Goal: Information Seeking & Learning: Compare options

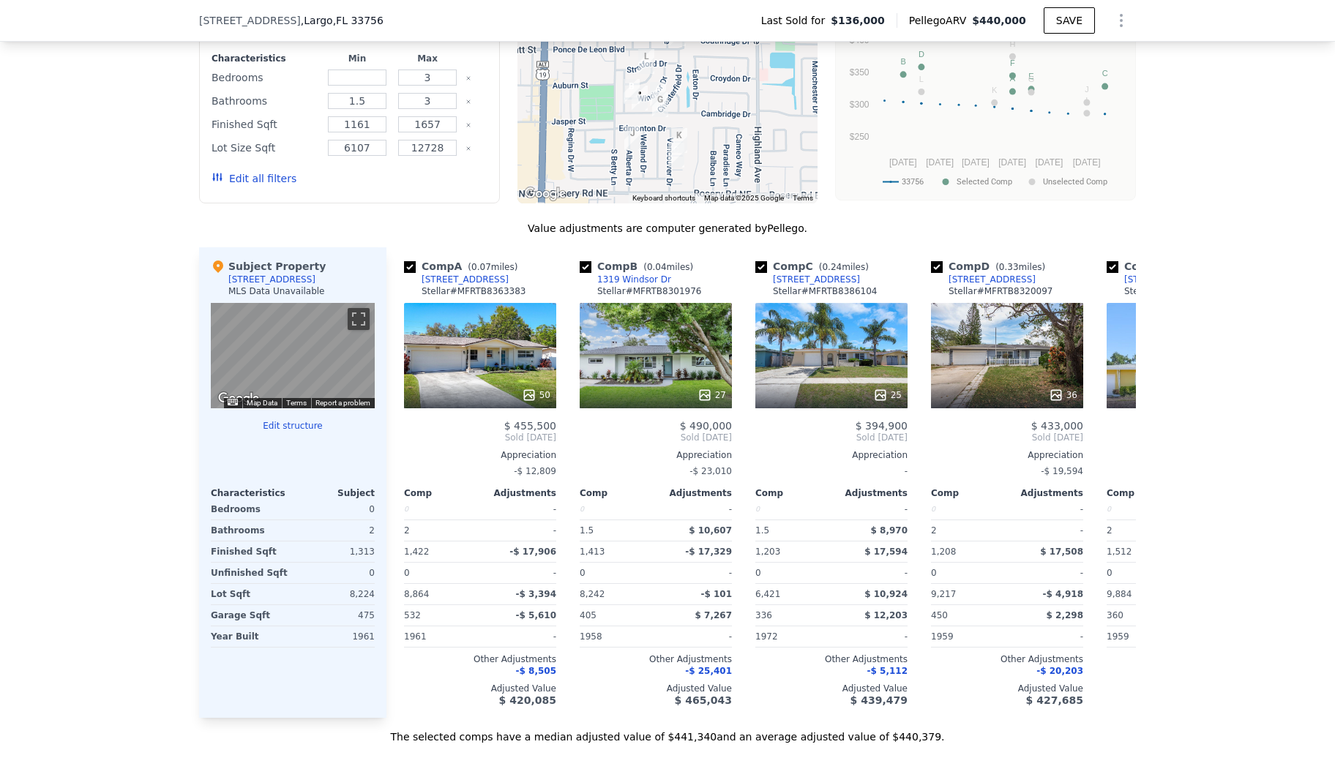
scroll to position [1263, 0]
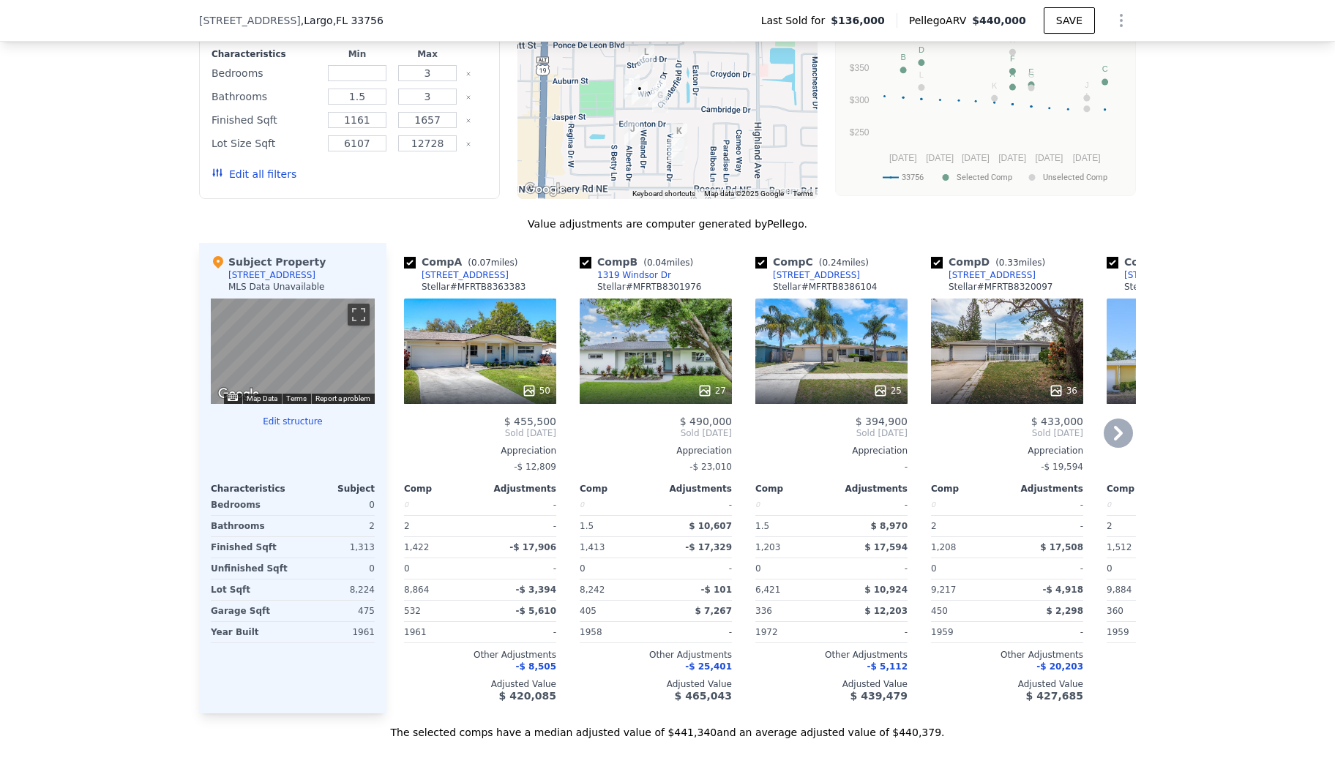
click at [414, 359] on div "50" at bounding box center [480, 351] width 152 height 105
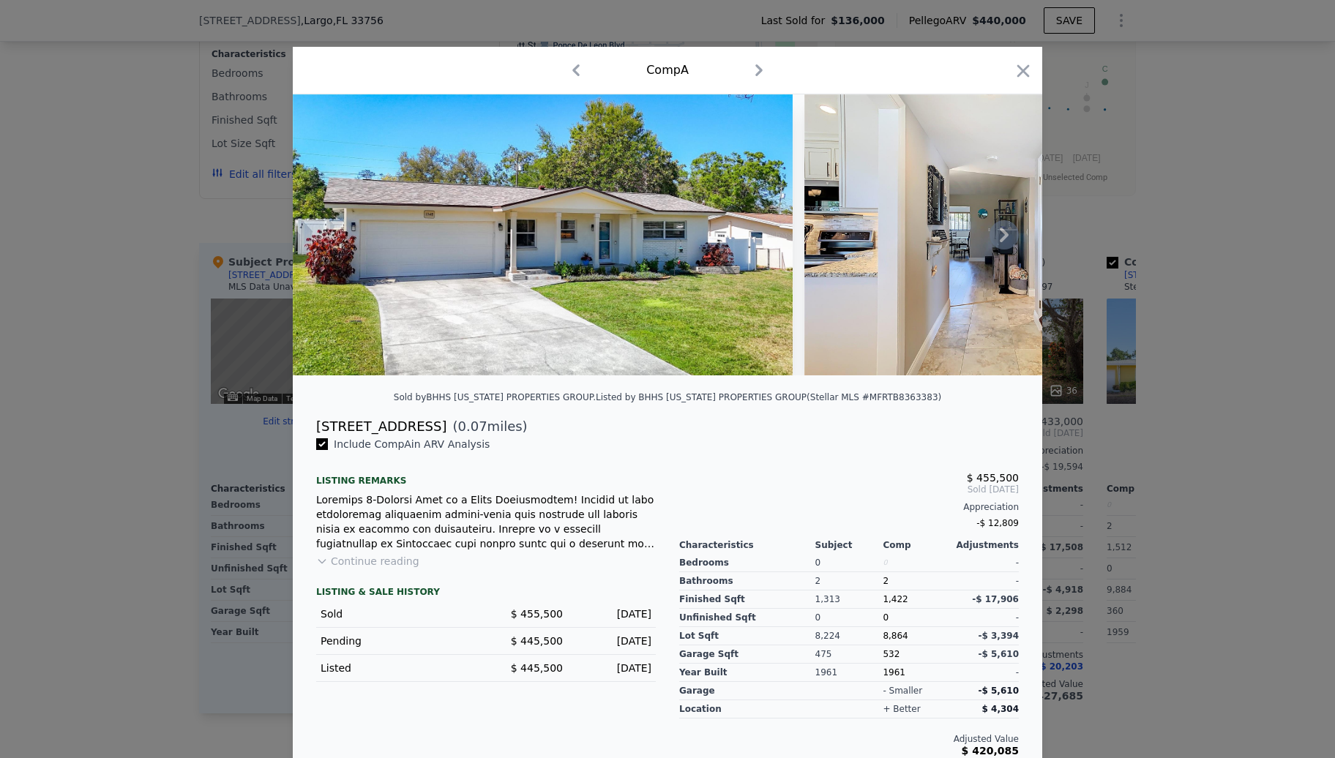
click at [1004, 240] on icon at bounding box center [1004, 234] width 29 height 29
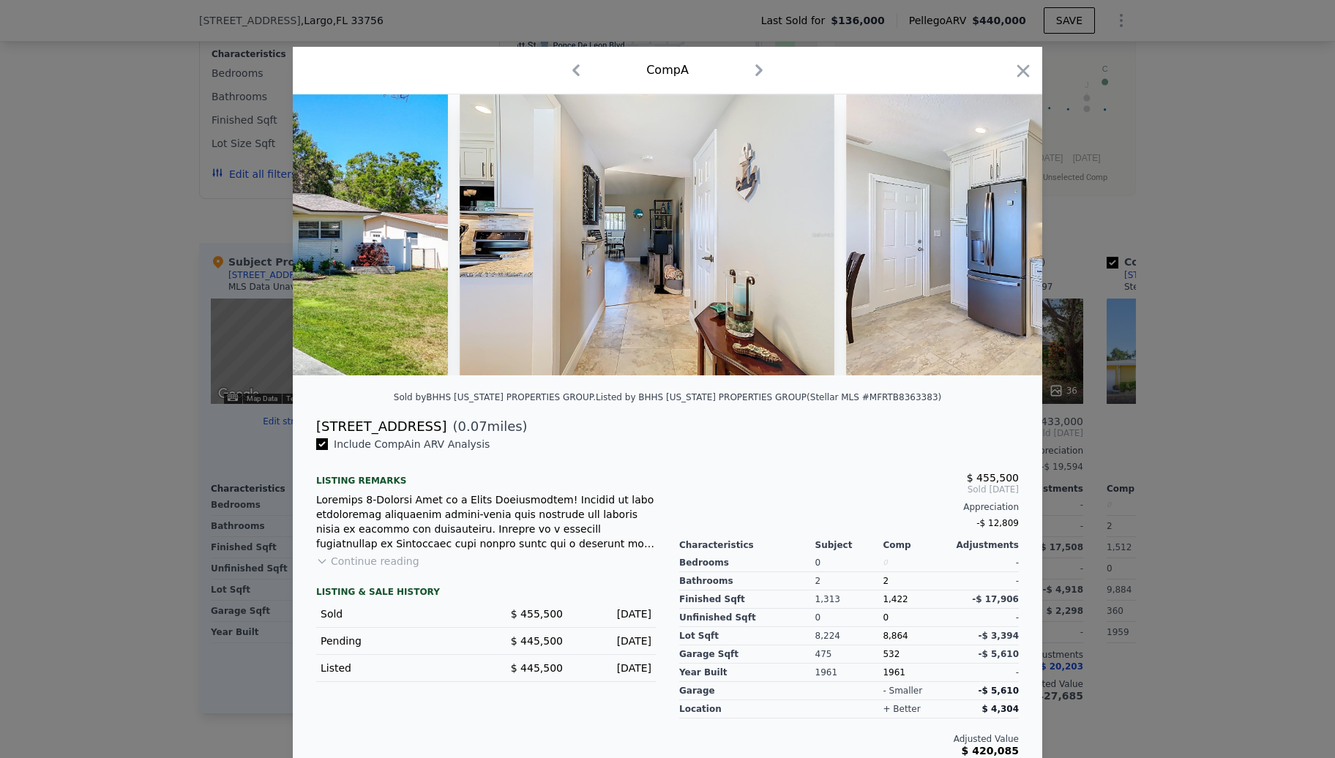
scroll to position [0, 351]
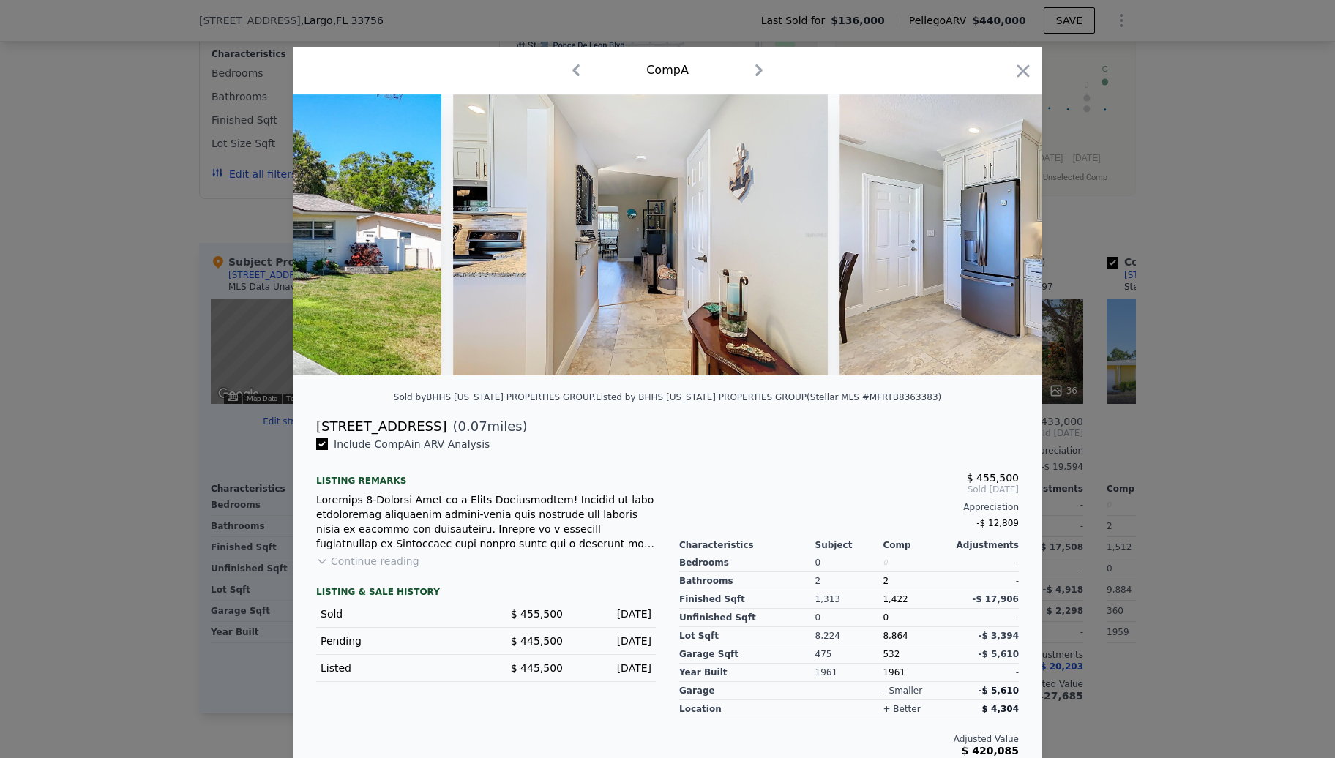
click at [1004, 240] on div at bounding box center [667, 234] width 749 height 281
click at [990, 237] on icon at bounding box center [1004, 234] width 29 height 29
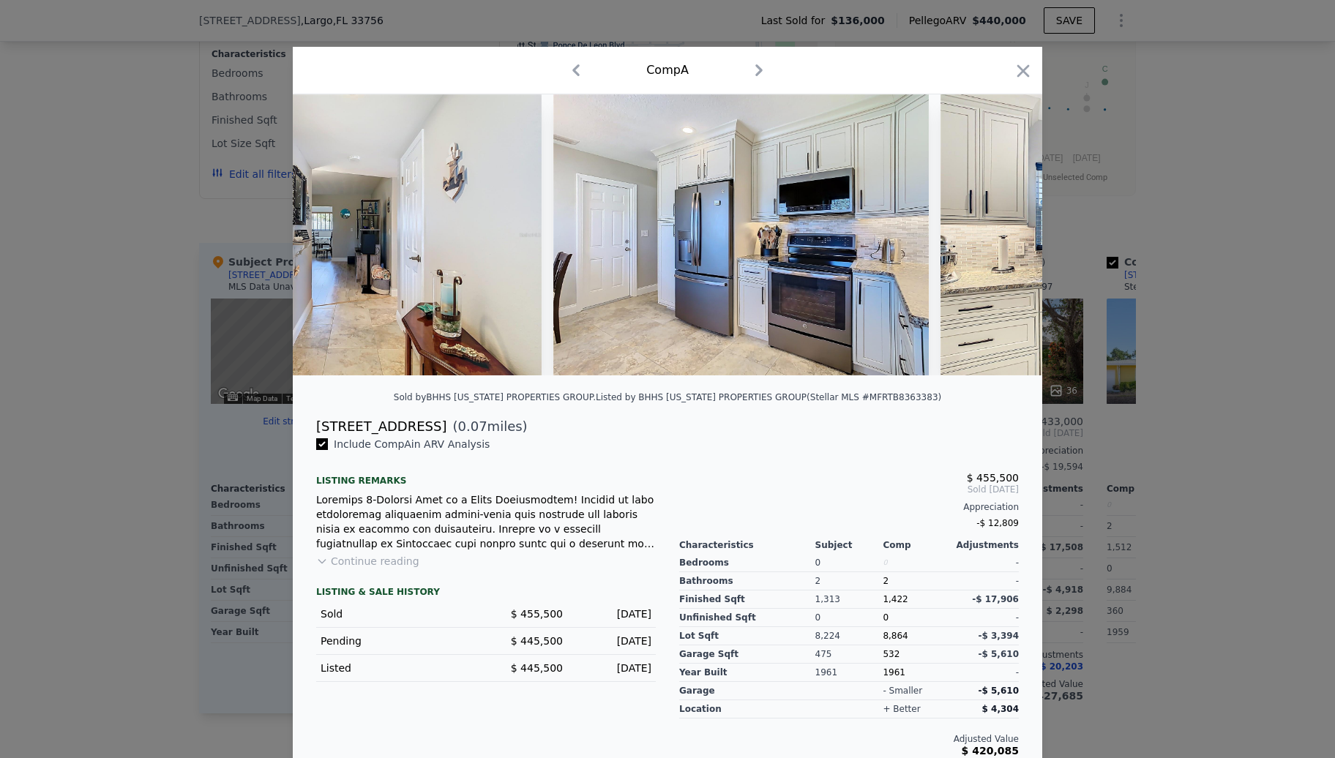
scroll to position [0, 703]
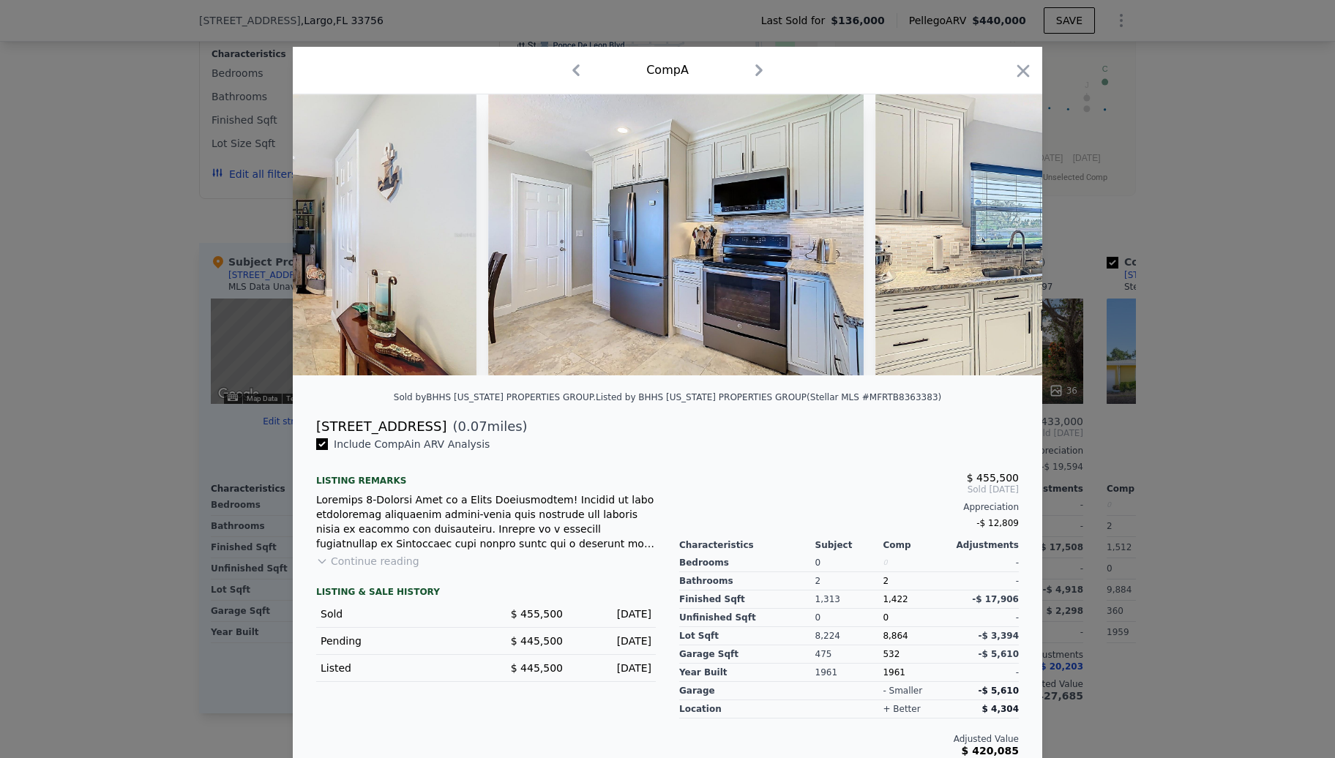
click at [987, 237] on img at bounding box center [1062, 234] width 375 height 281
click at [990, 237] on icon at bounding box center [1004, 234] width 29 height 29
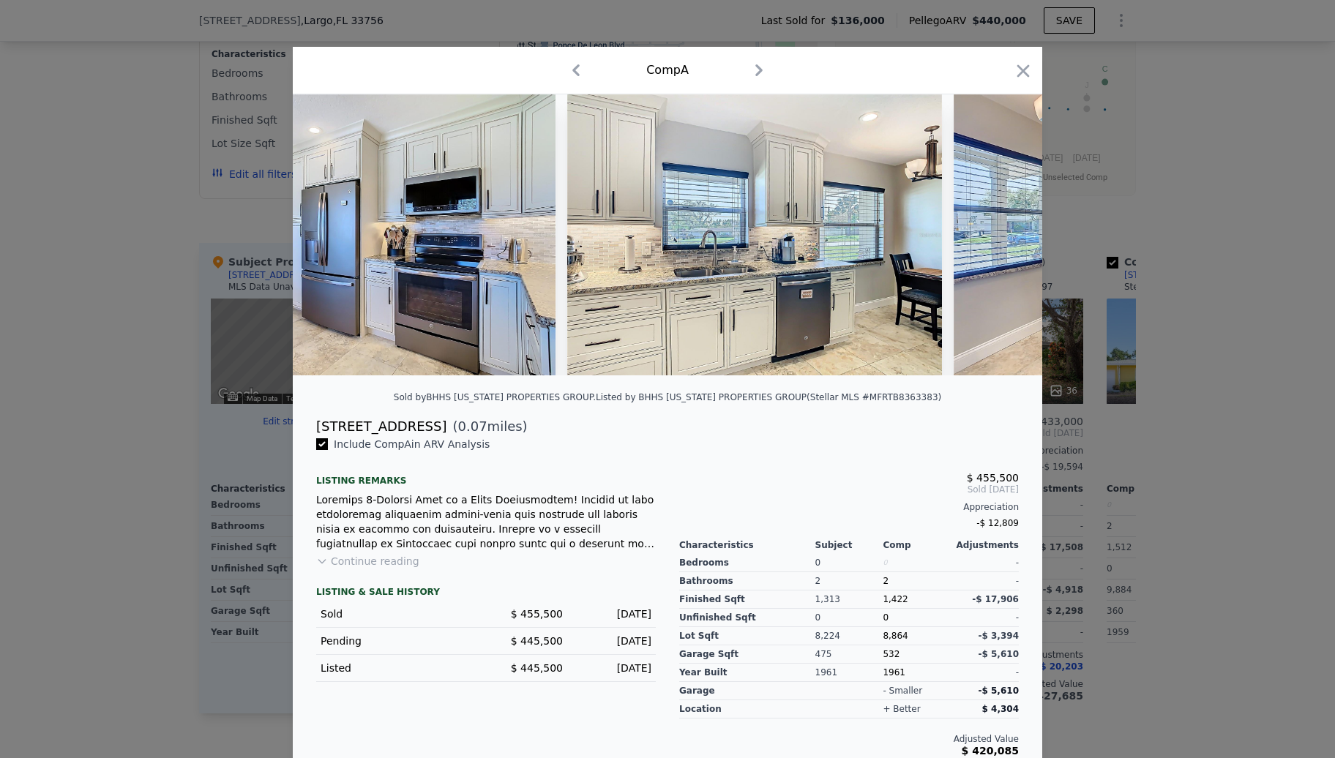
scroll to position [0, 1054]
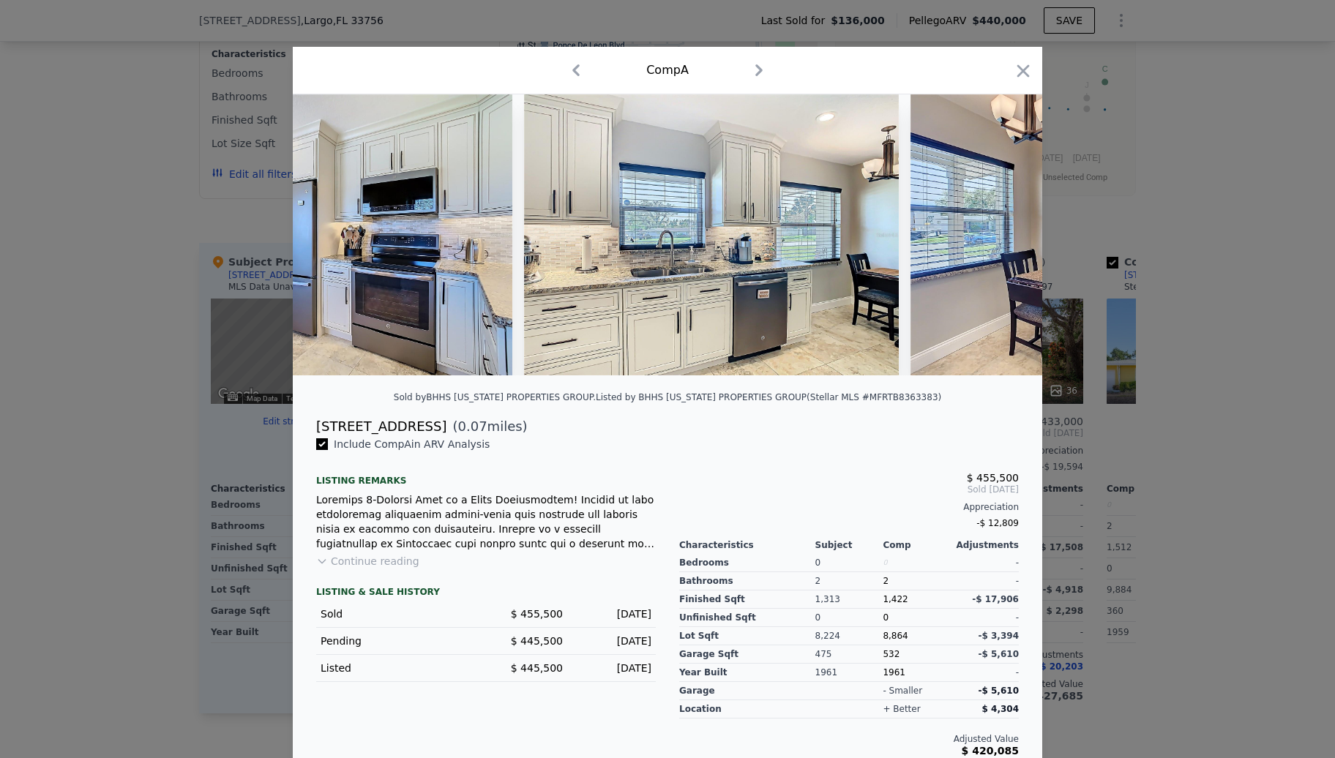
click at [987, 236] on div at bounding box center [667, 234] width 749 height 281
click at [990, 236] on icon at bounding box center [1004, 234] width 29 height 29
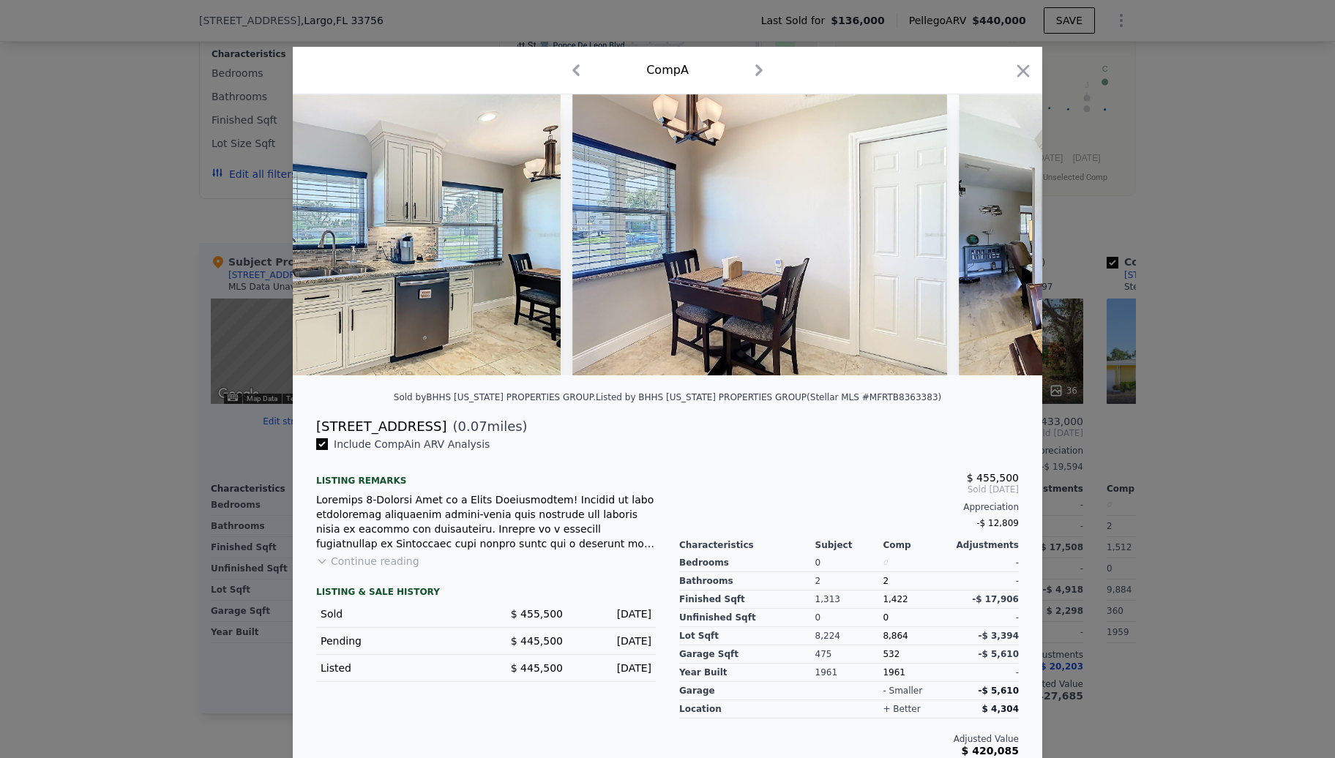
scroll to position [0, 1405]
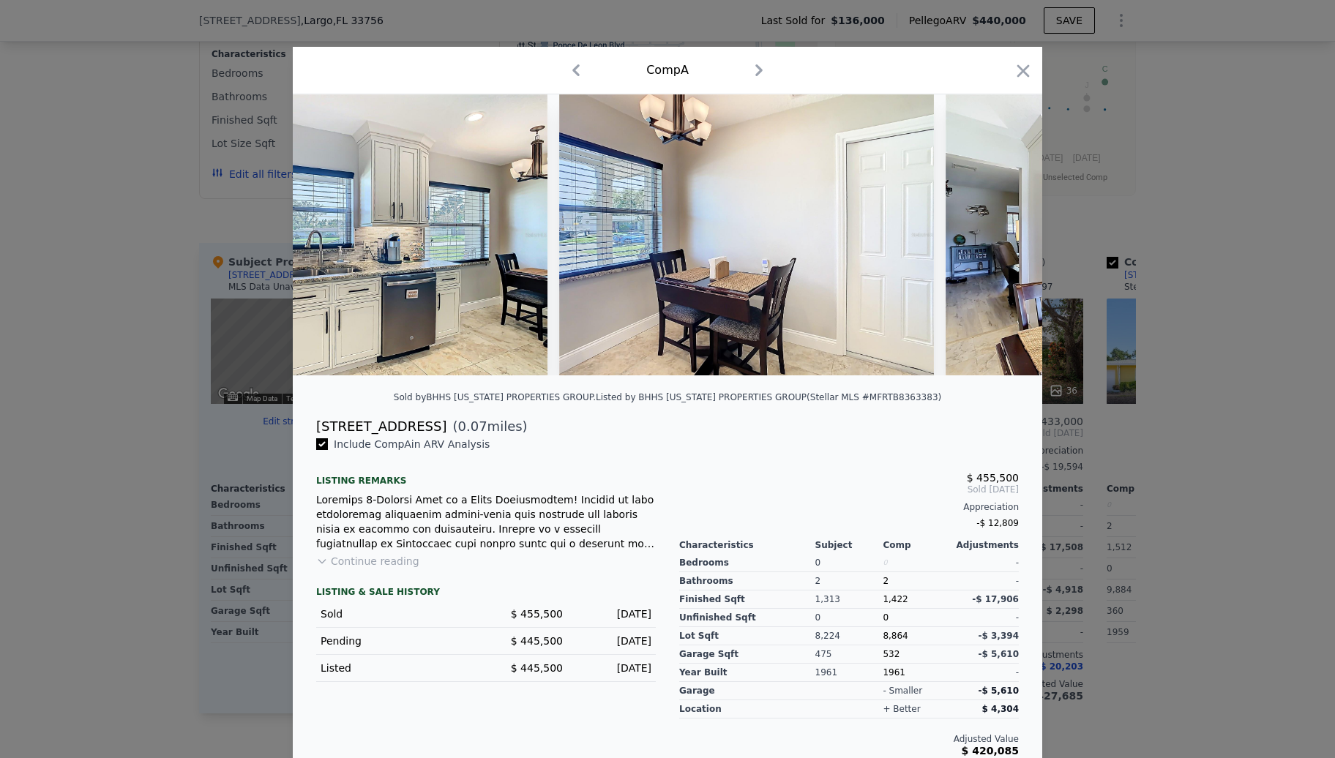
click at [987, 236] on div at bounding box center [667, 234] width 749 height 281
click at [990, 236] on icon at bounding box center [1004, 234] width 29 height 29
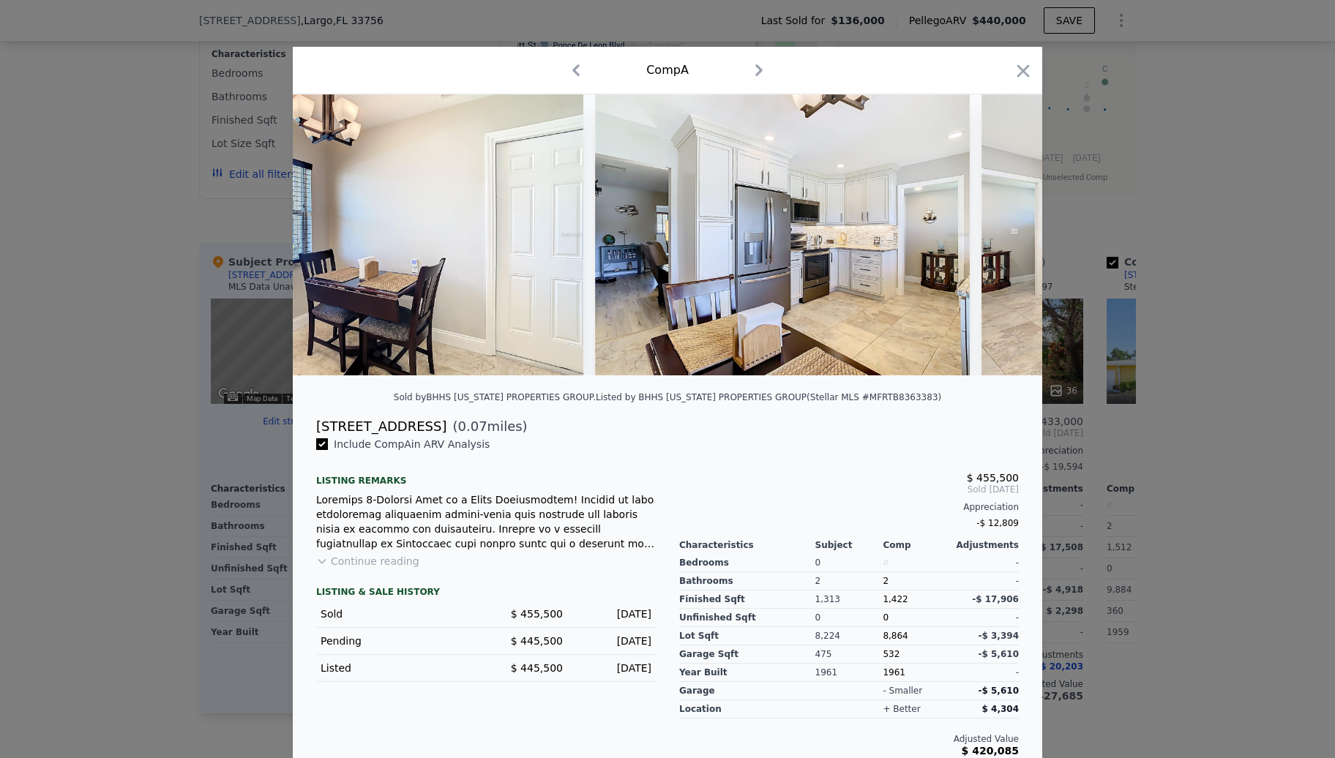
scroll to position [0, 1757]
click at [987, 236] on div at bounding box center [667, 234] width 749 height 281
click at [990, 236] on icon at bounding box center [1004, 234] width 29 height 29
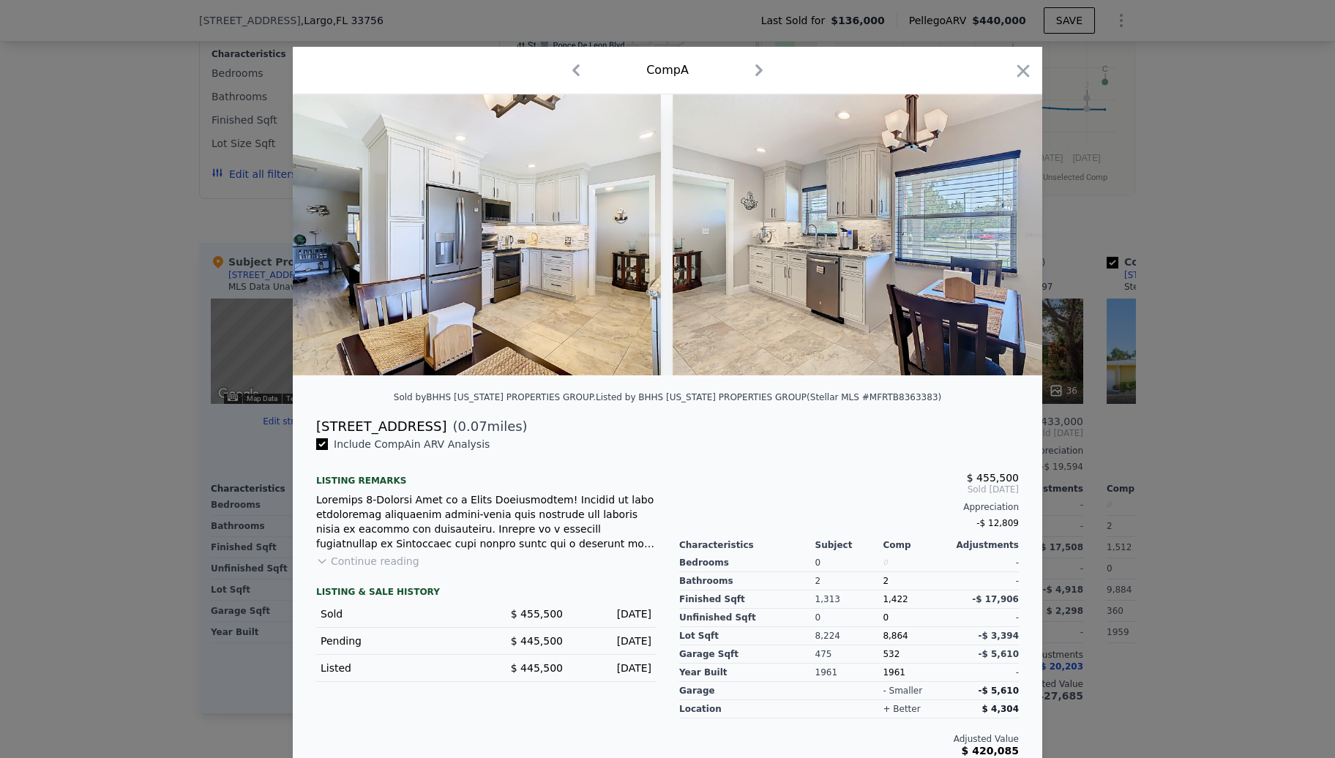
scroll to position [0, 2108]
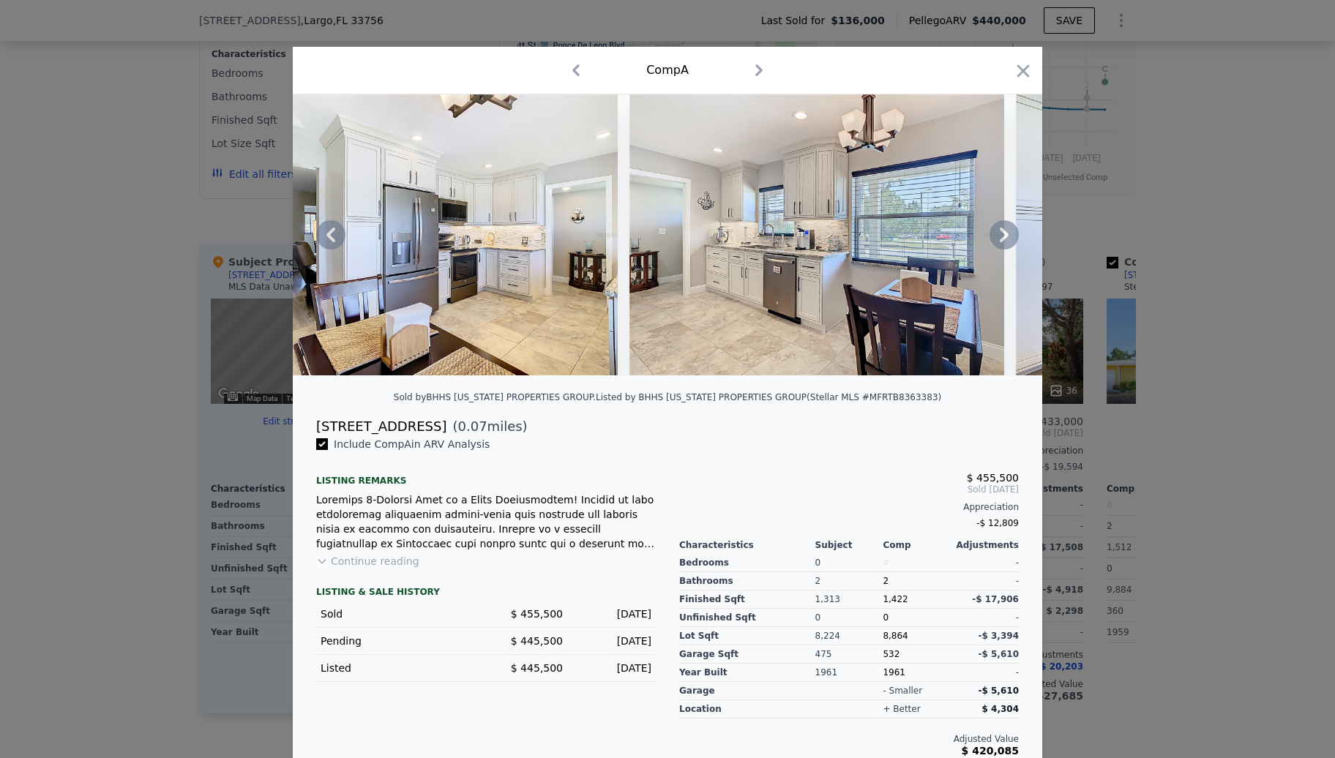
click at [987, 236] on div at bounding box center [667, 234] width 749 height 281
click at [990, 236] on icon at bounding box center [1004, 234] width 29 height 29
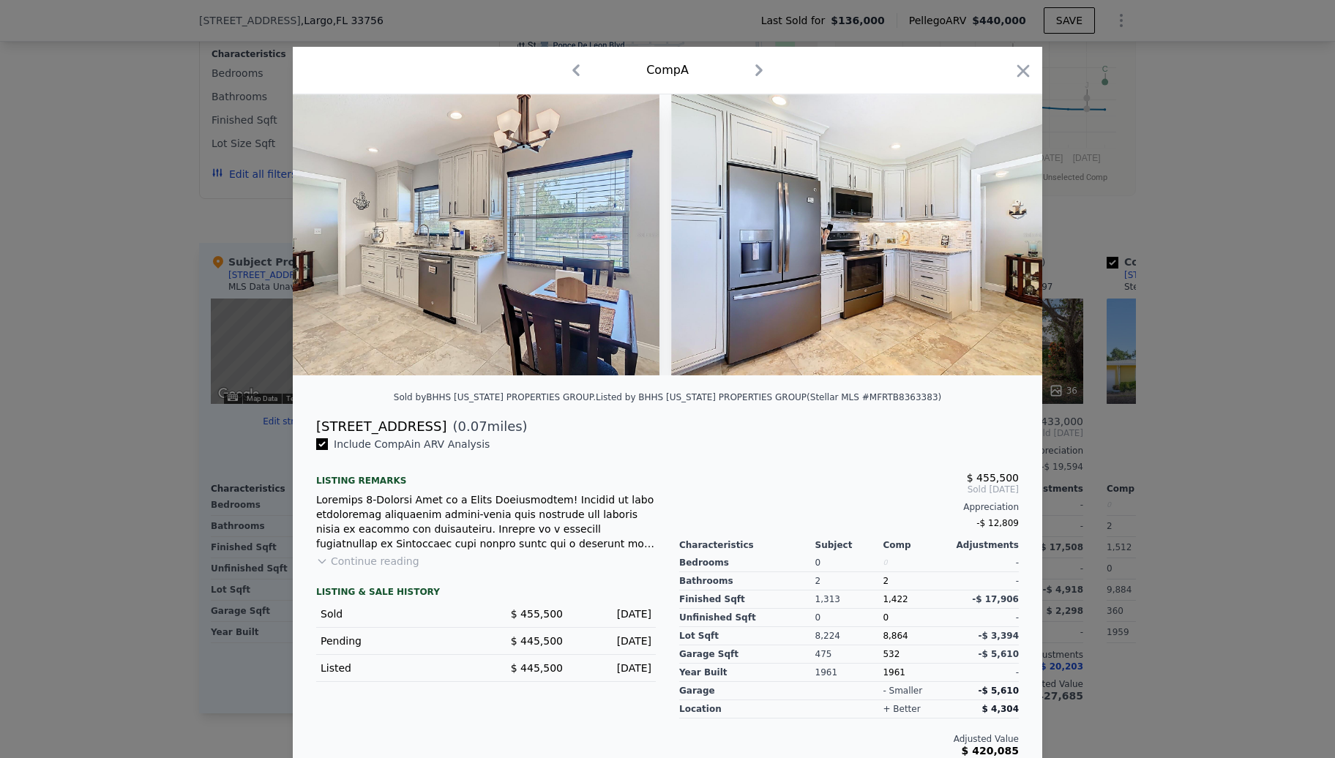
scroll to position [0, 2459]
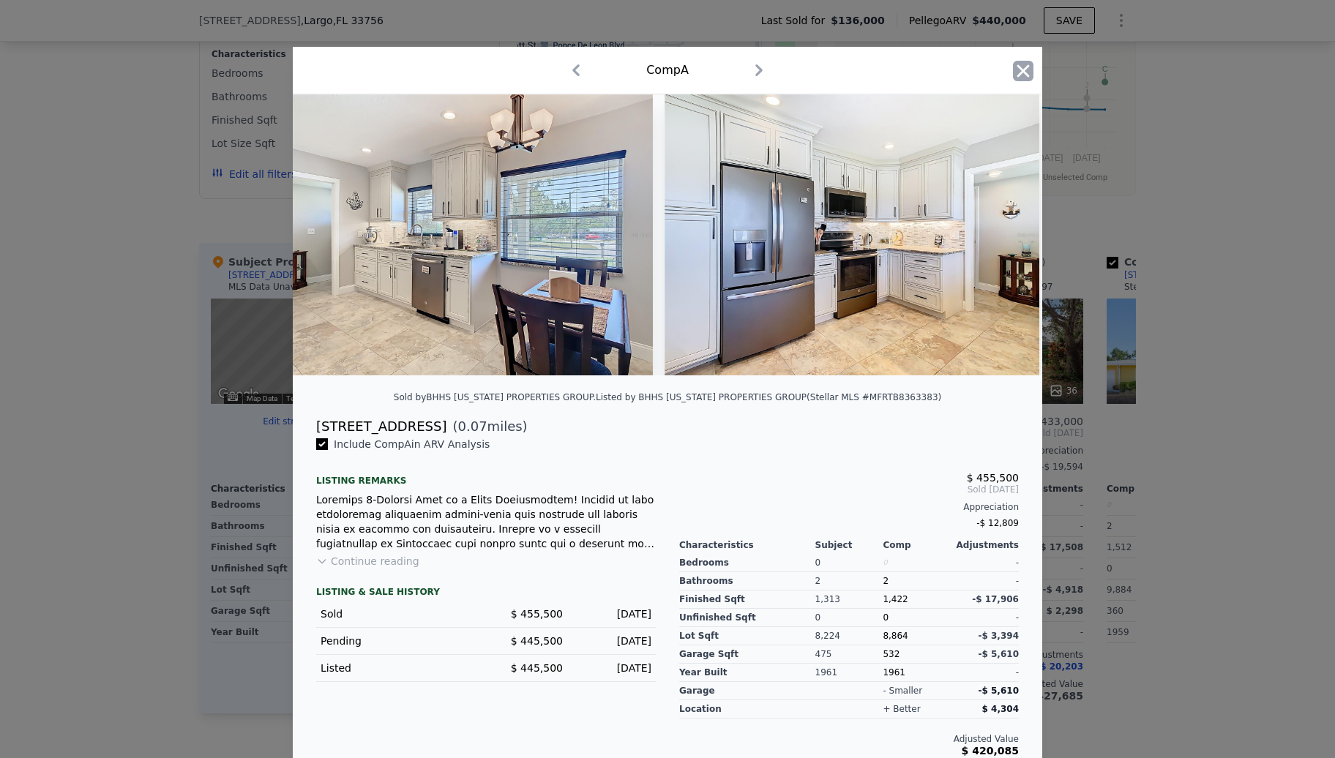
click at [1025, 67] on icon "button" at bounding box center [1023, 71] width 20 height 20
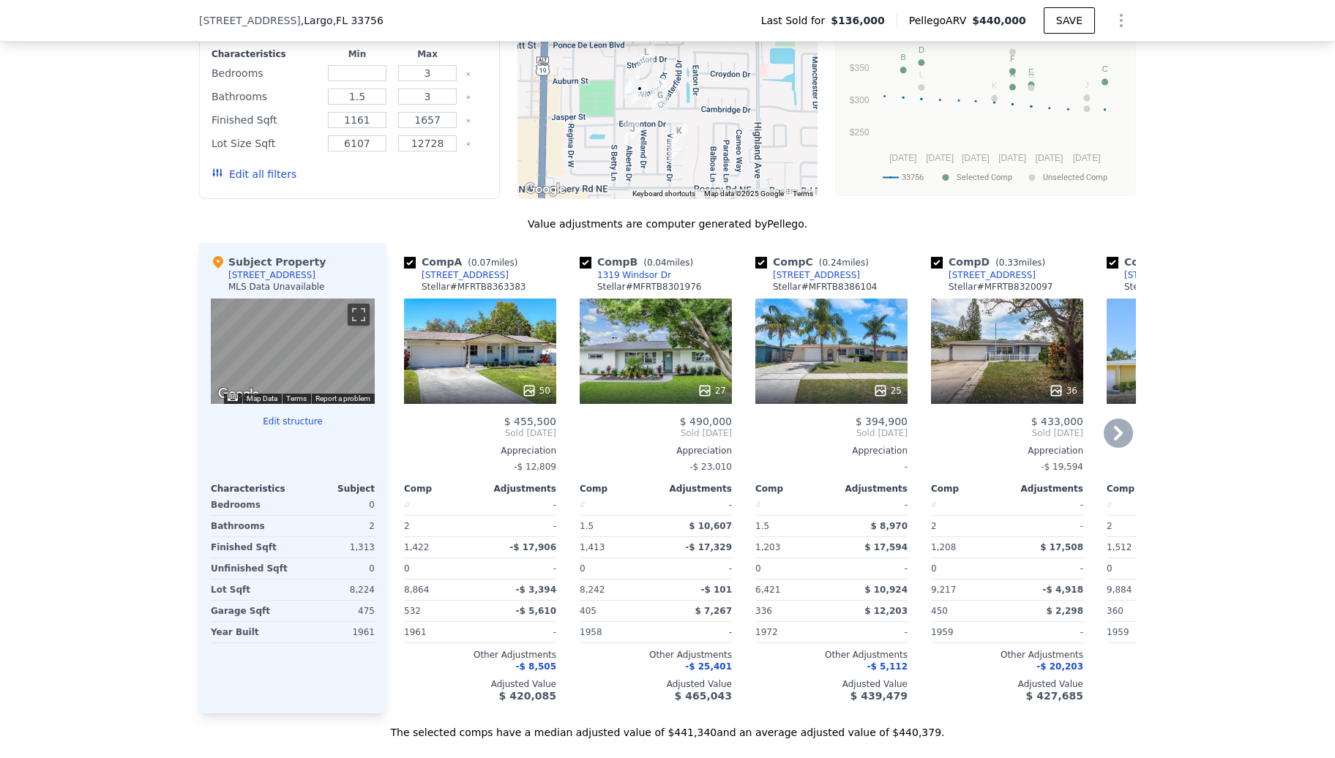
click at [980, 364] on div "36" at bounding box center [1007, 351] width 152 height 105
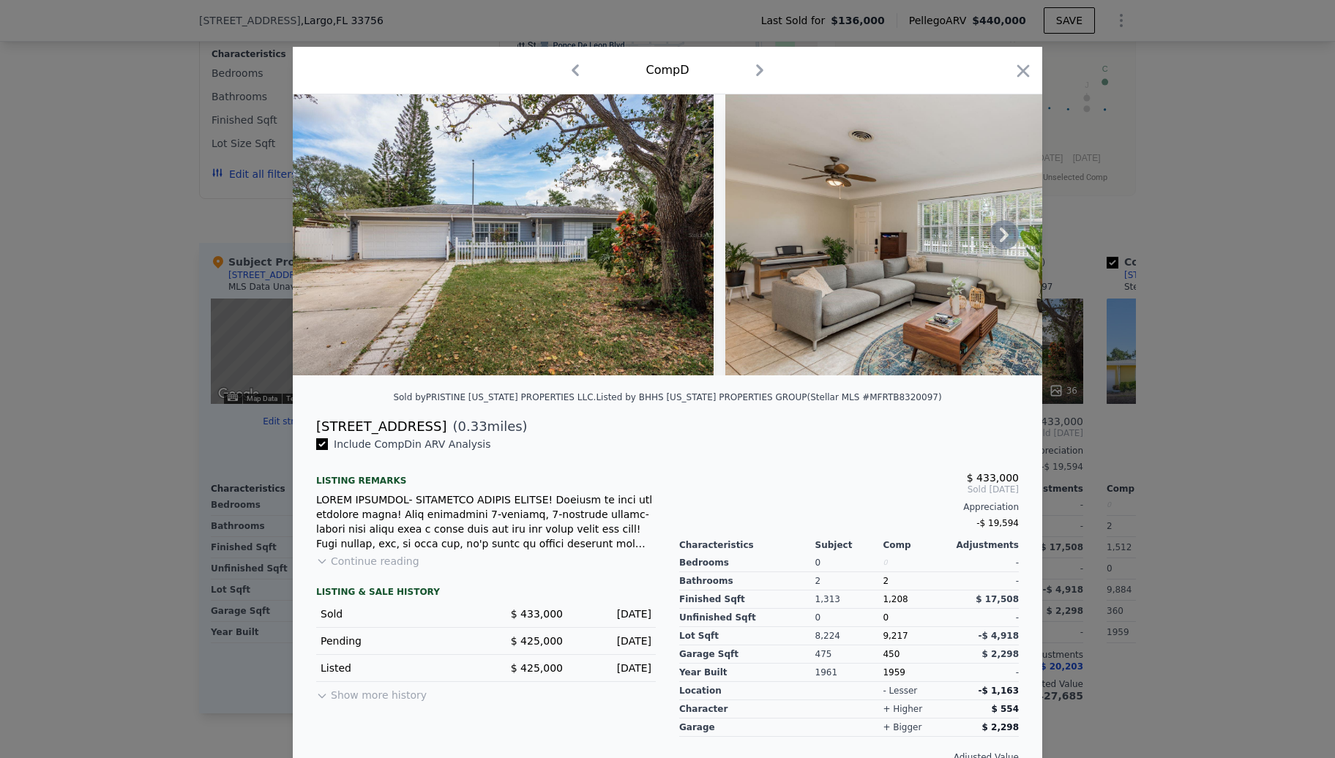
click at [1000, 241] on icon at bounding box center [1004, 235] width 9 height 15
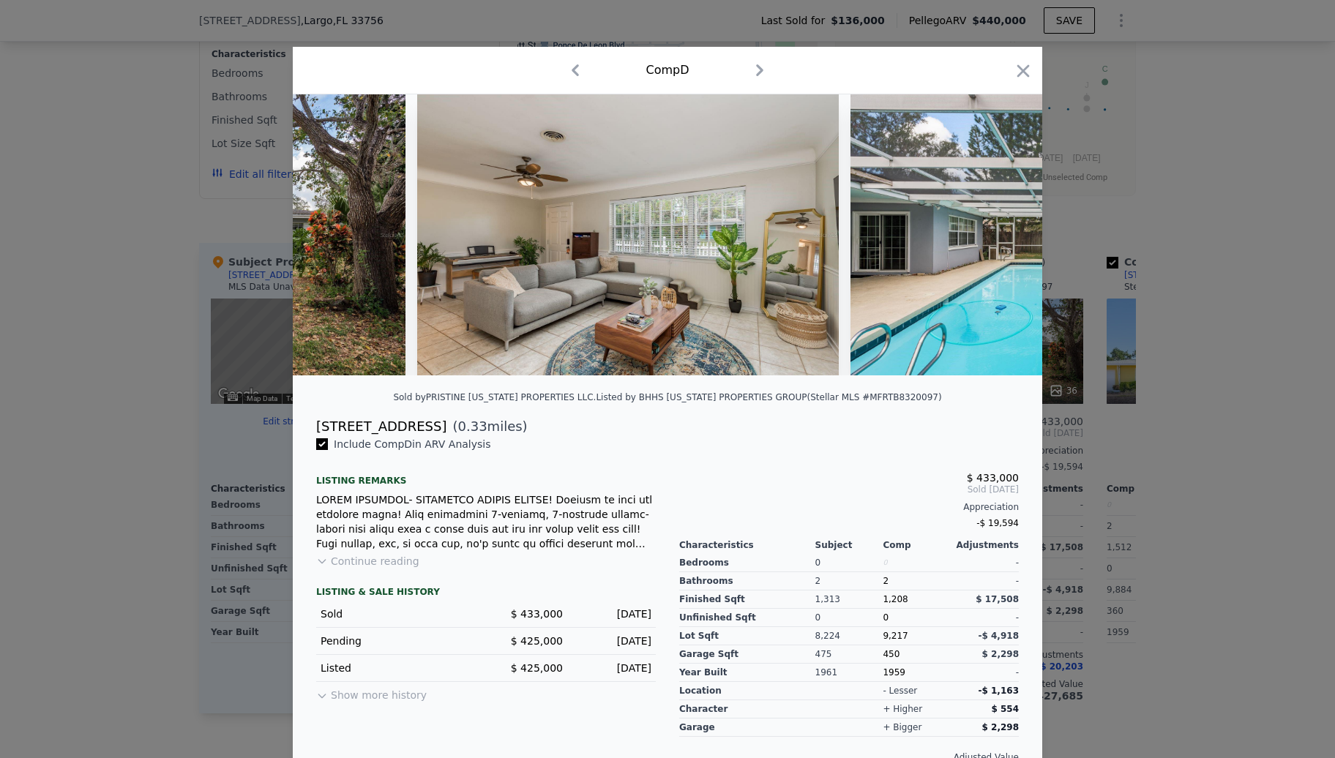
scroll to position [0, 351]
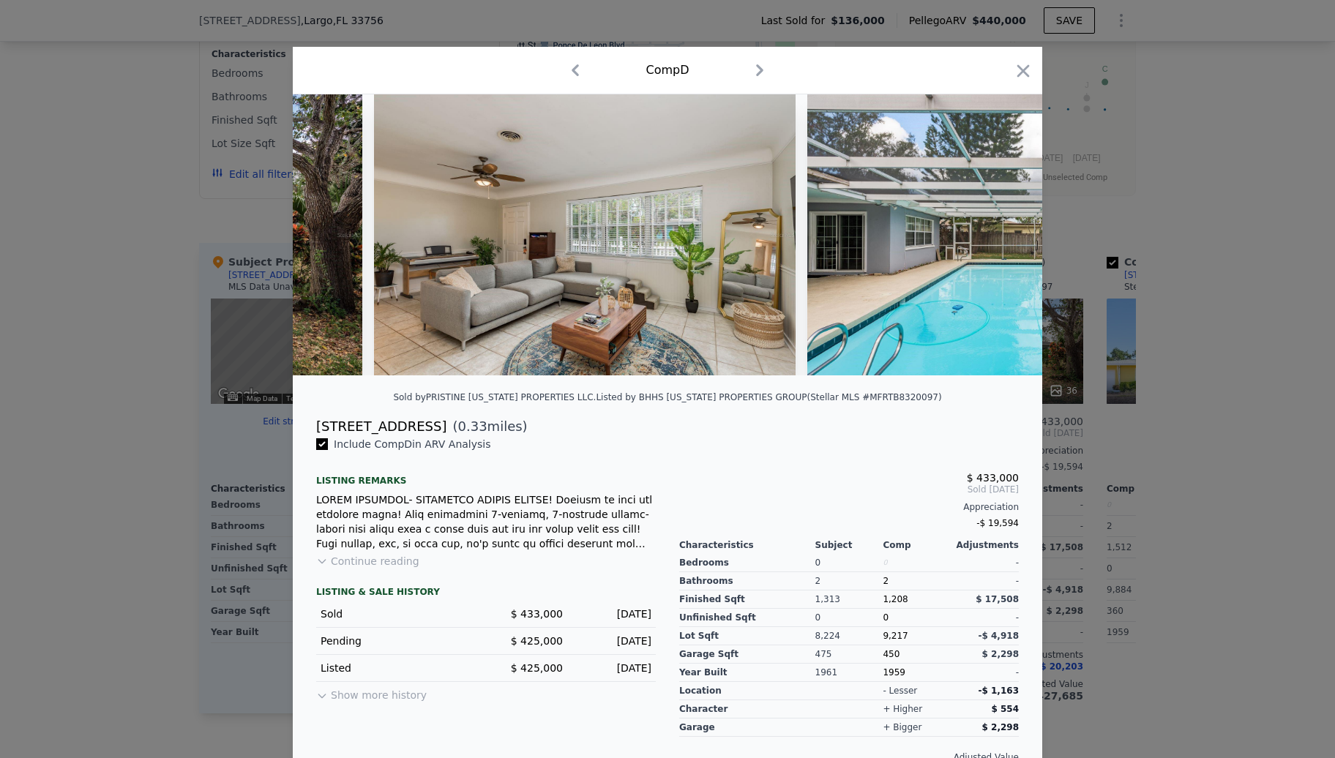
click at [999, 241] on img at bounding box center [1017, 234] width 421 height 281
click at [1013, 65] on icon "button" at bounding box center [1023, 71] width 20 height 20
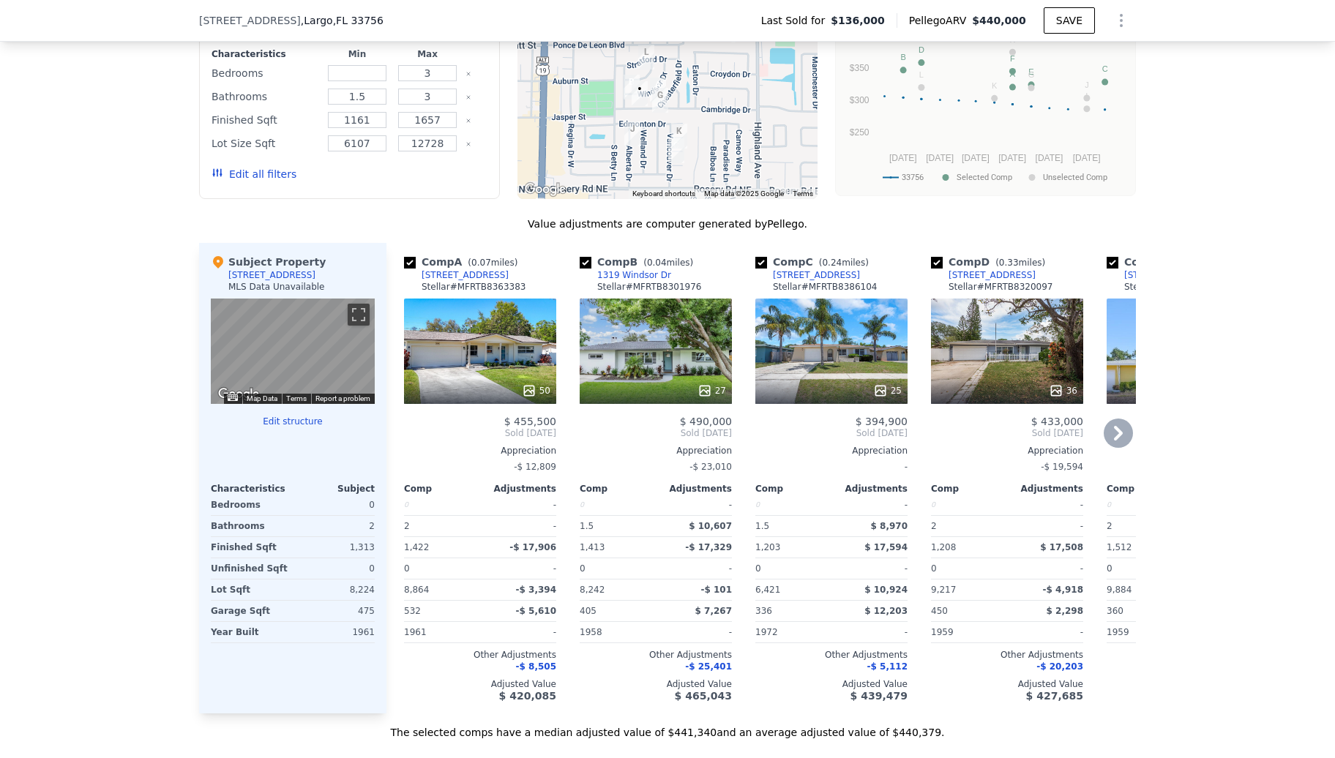
click at [1104, 448] on icon at bounding box center [1118, 433] width 29 height 29
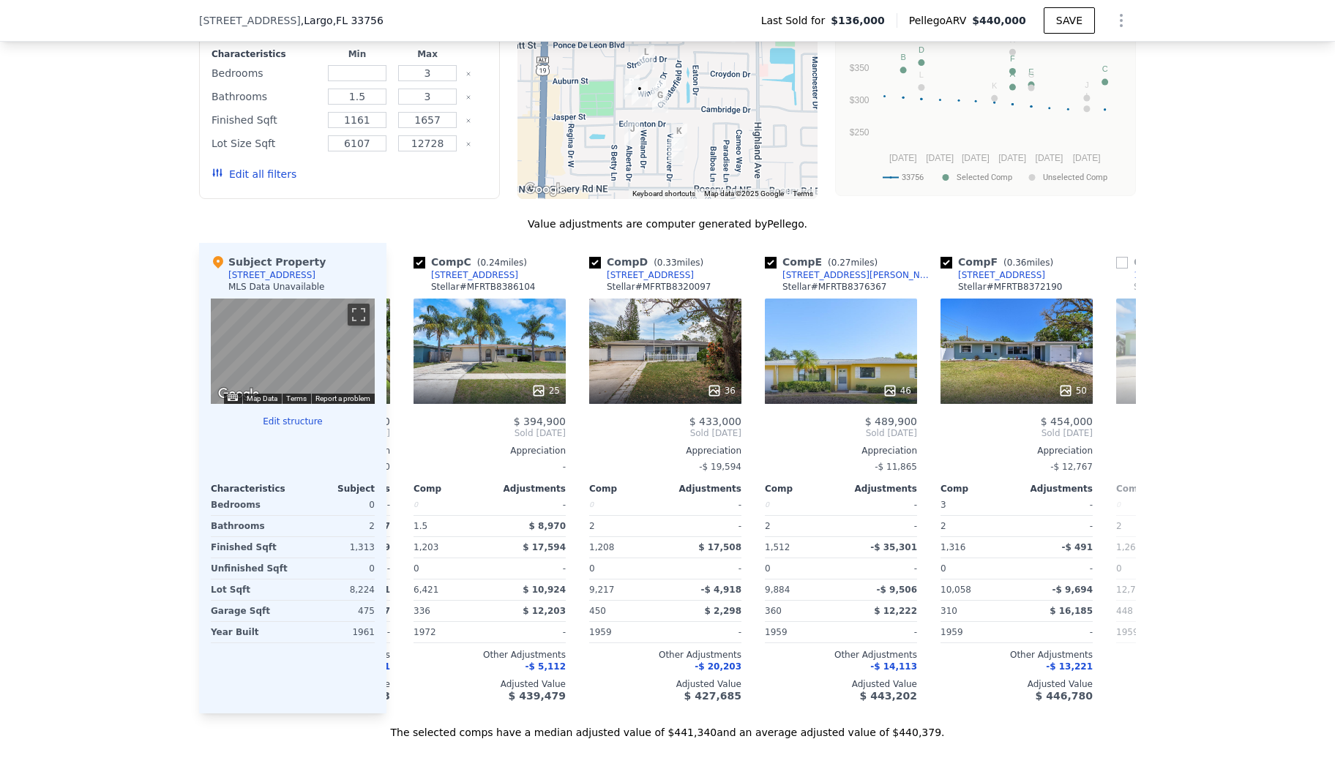
scroll to position [0, 351]
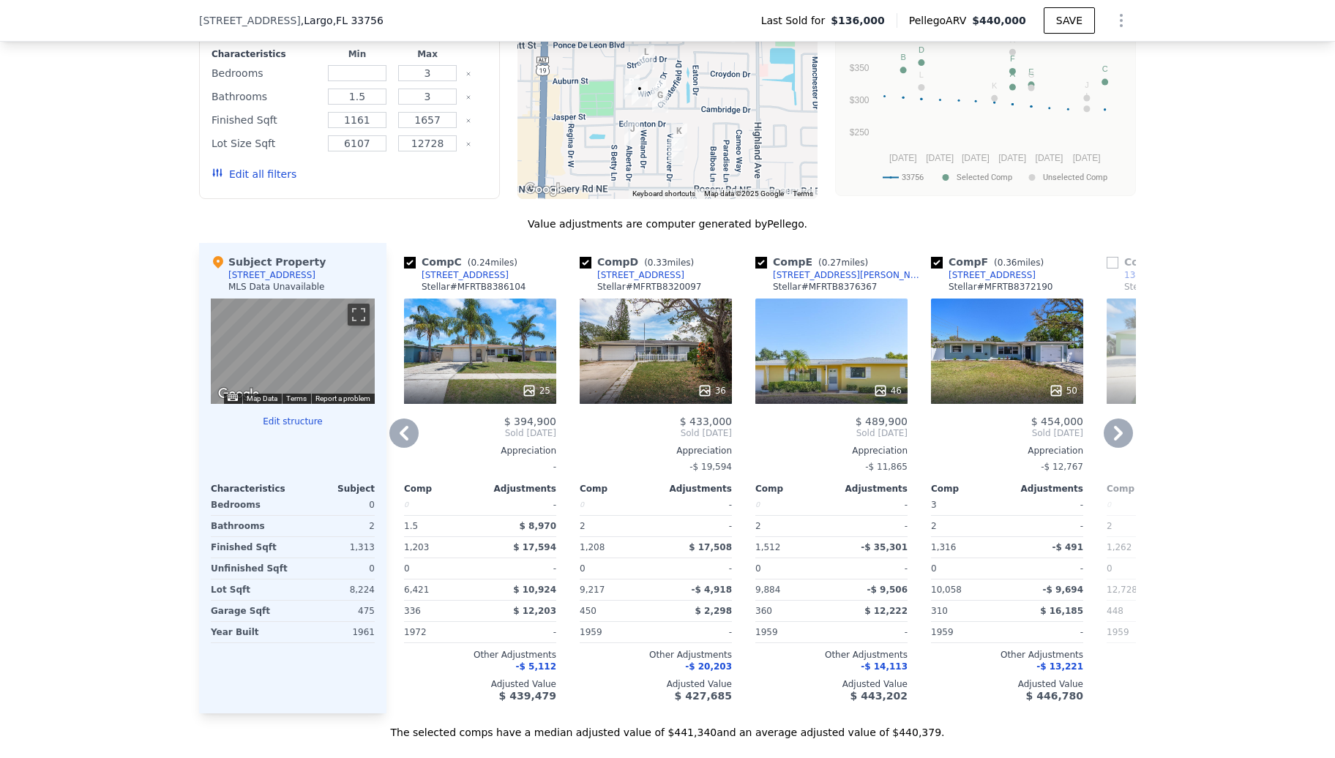
click at [824, 367] on div "46" at bounding box center [831, 351] width 152 height 105
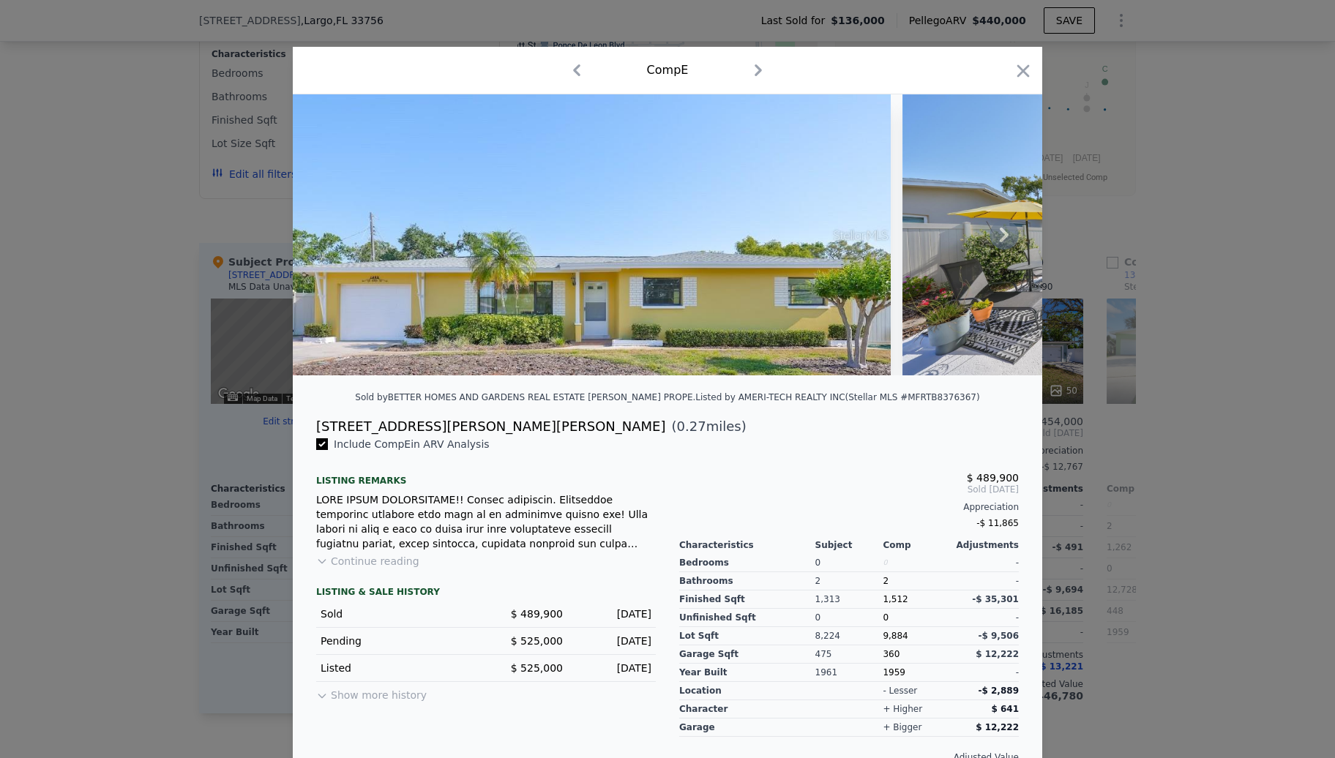
scroll to position [0, 39]
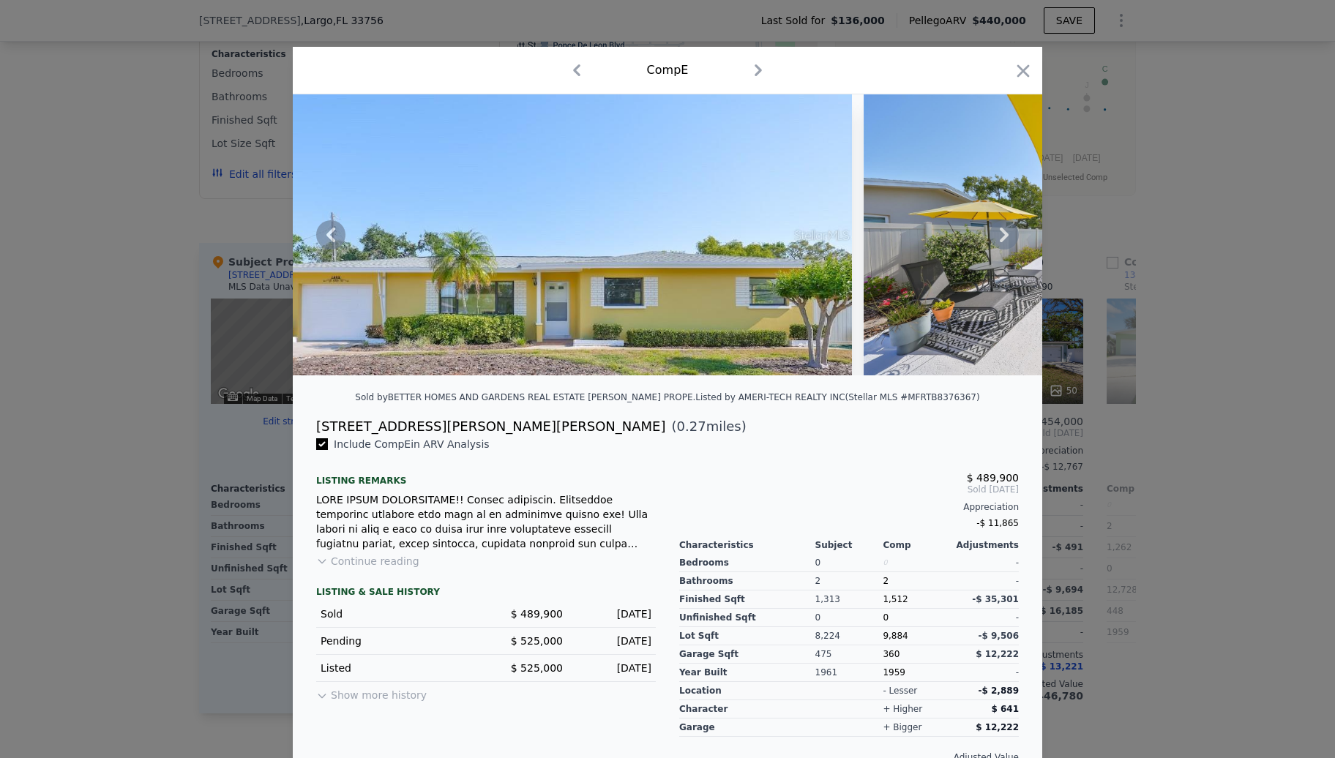
click at [992, 244] on icon at bounding box center [1004, 234] width 29 height 29
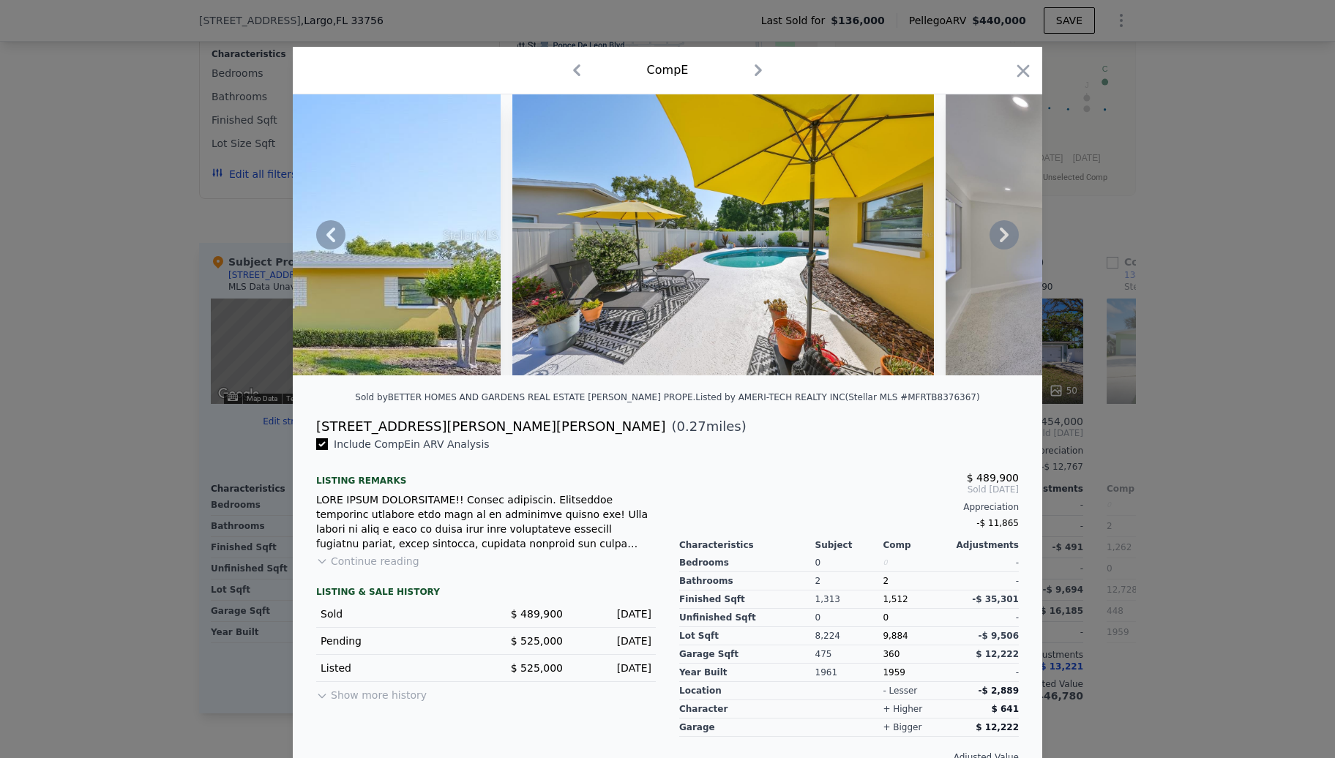
click at [992, 244] on icon at bounding box center [1004, 234] width 29 height 29
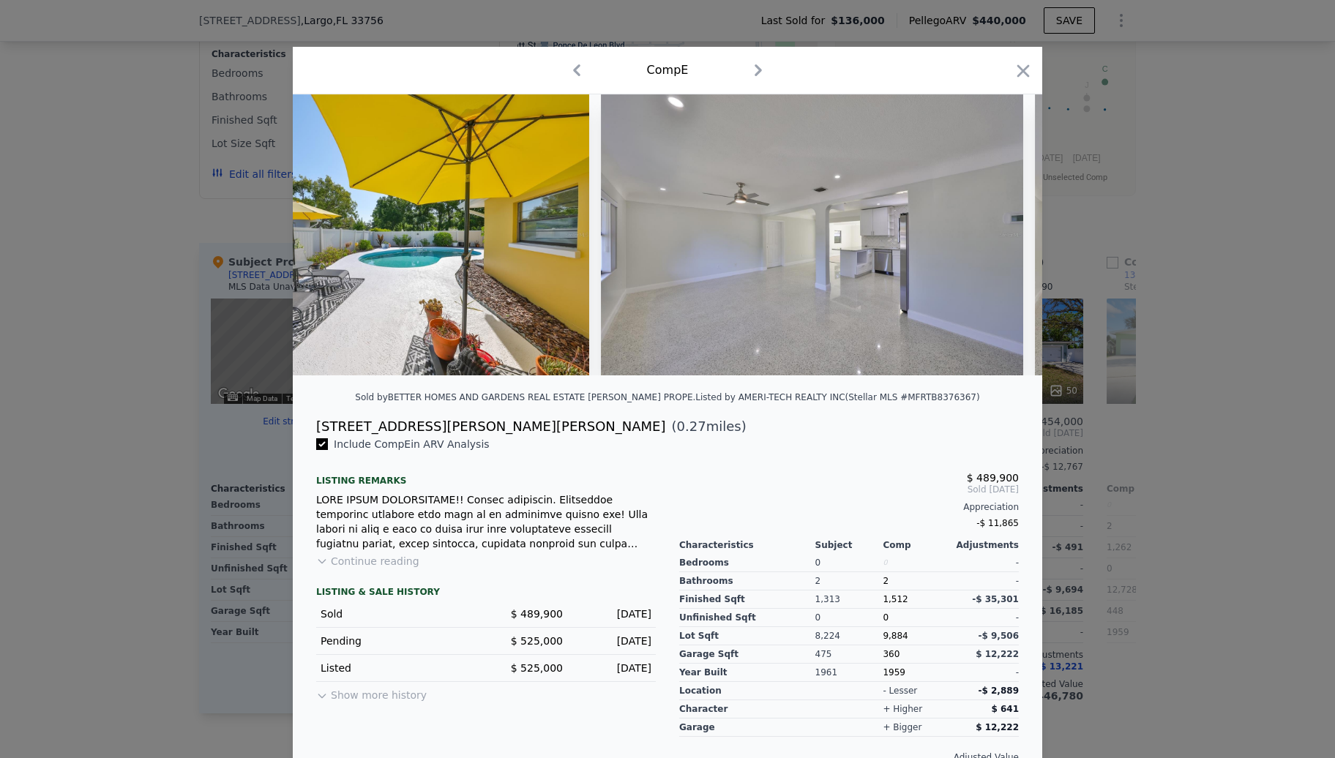
scroll to position [0, 741]
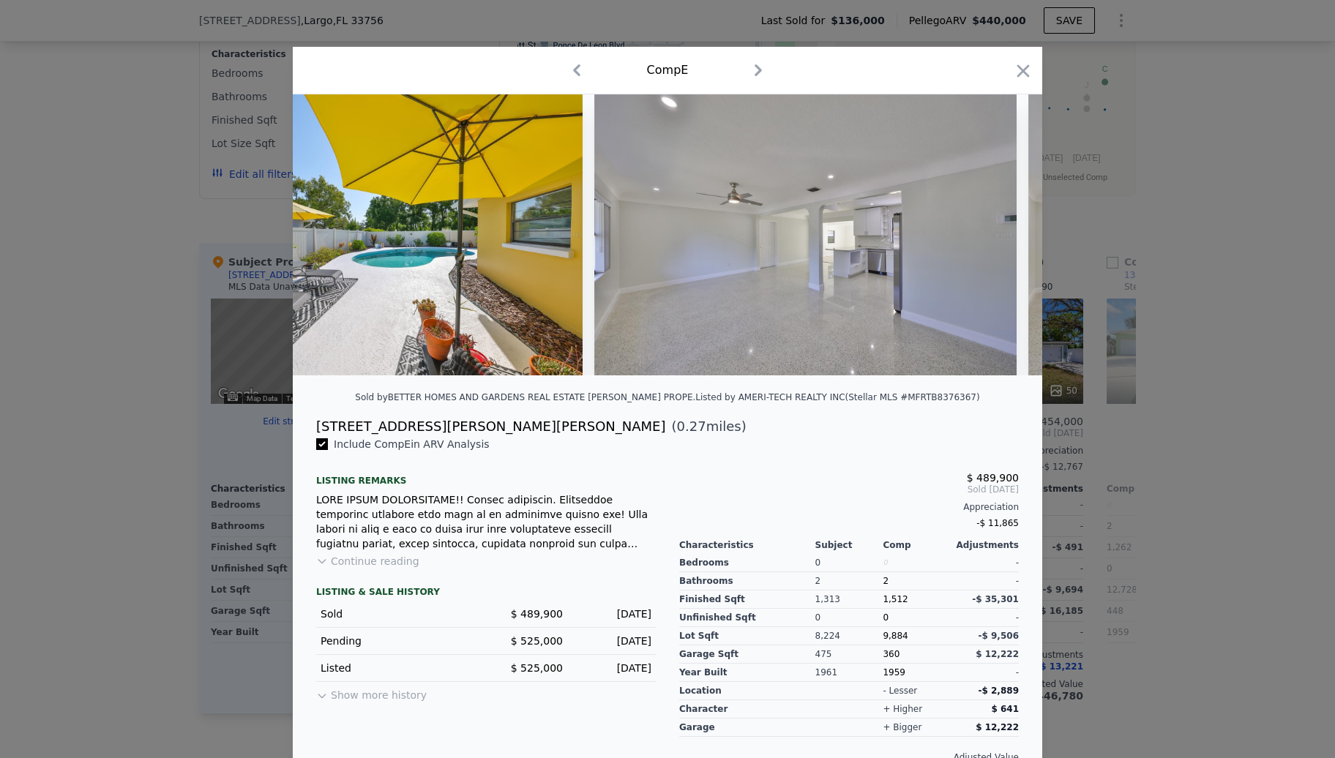
click at [992, 244] on img at bounding box center [805, 234] width 422 height 281
click at [992, 244] on icon at bounding box center [1004, 234] width 29 height 29
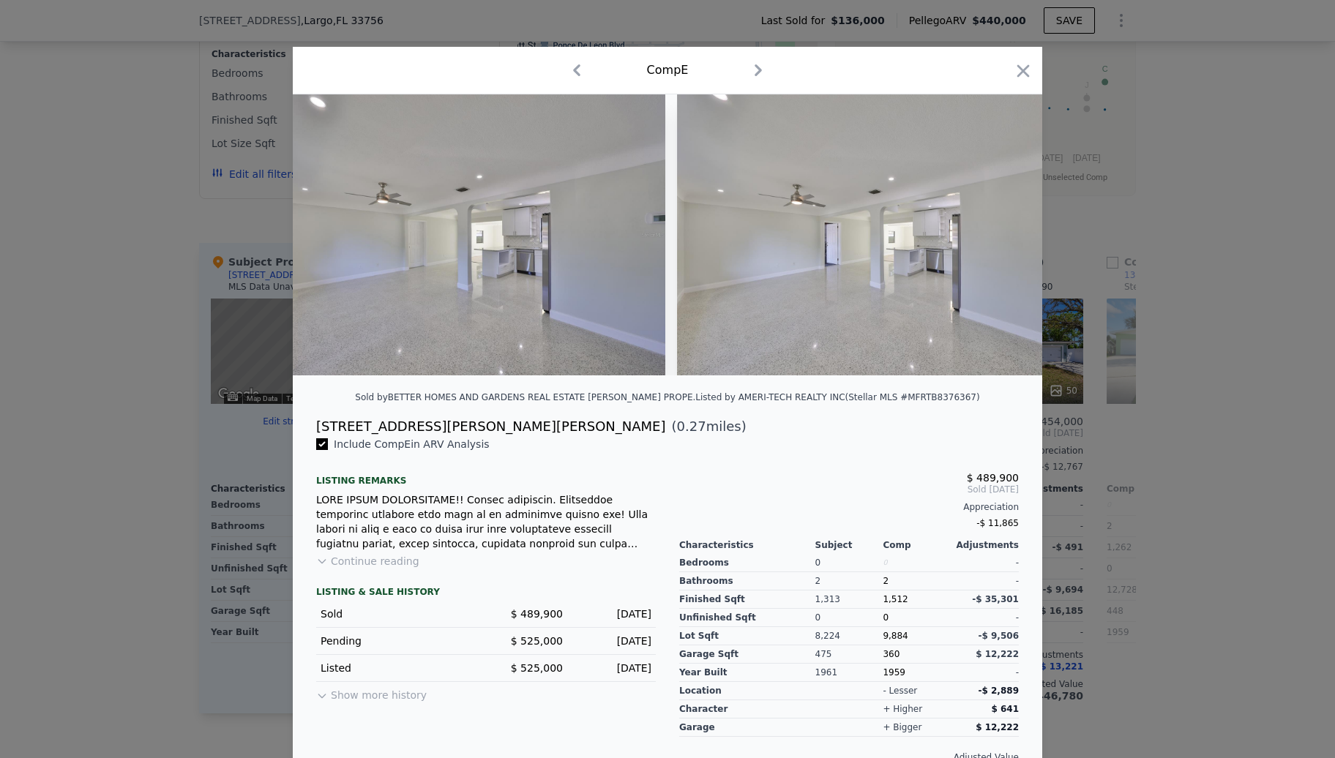
click at [992, 244] on div at bounding box center [667, 234] width 749 height 281
click at [992, 244] on icon at bounding box center [1004, 234] width 29 height 29
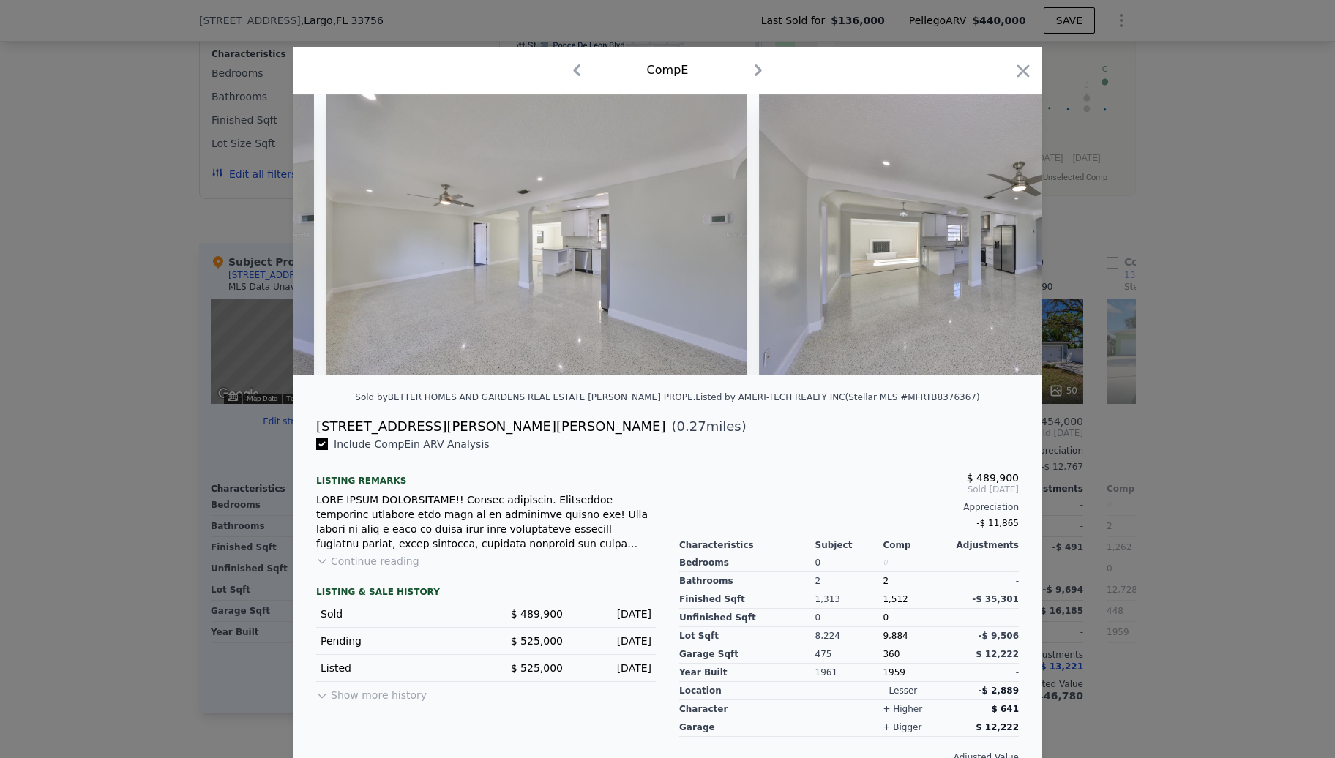
click at [992, 244] on div at bounding box center [667, 234] width 749 height 281
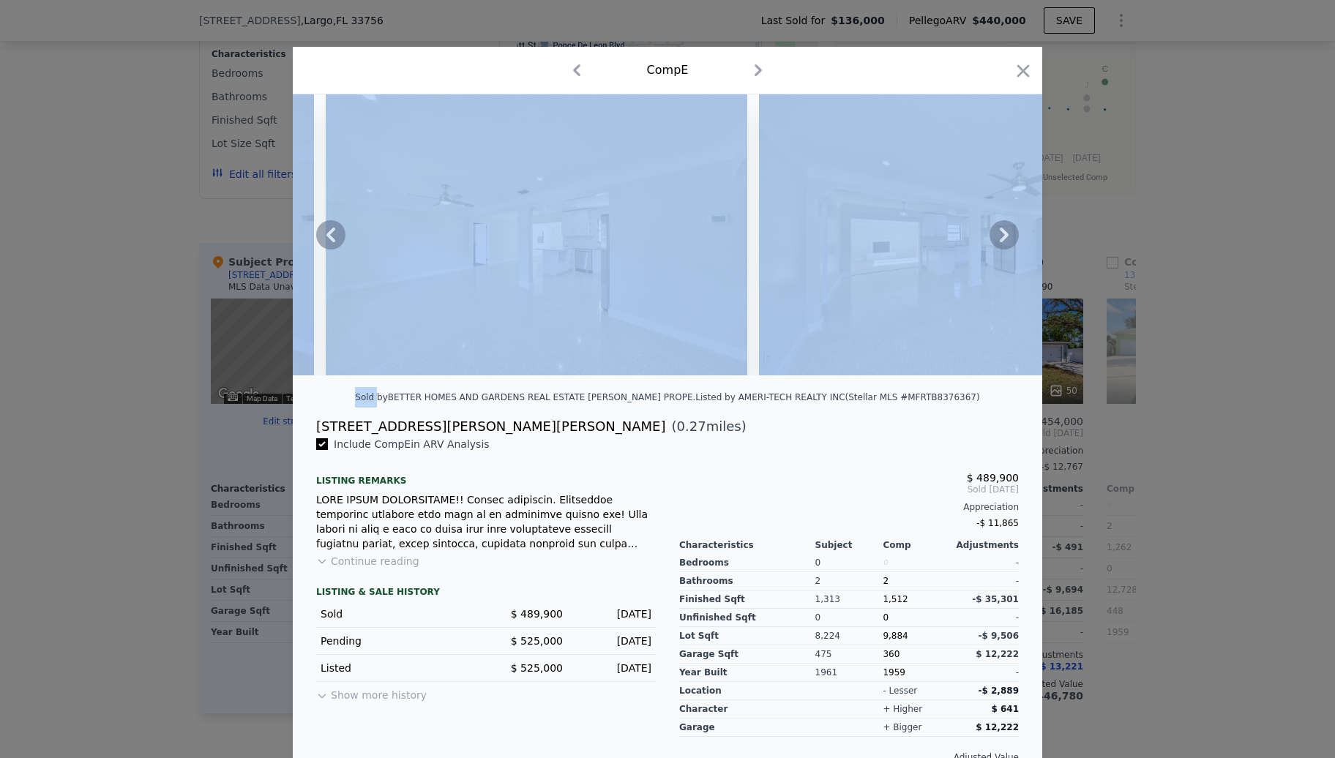
click at [992, 244] on icon at bounding box center [1004, 234] width 29 height 29
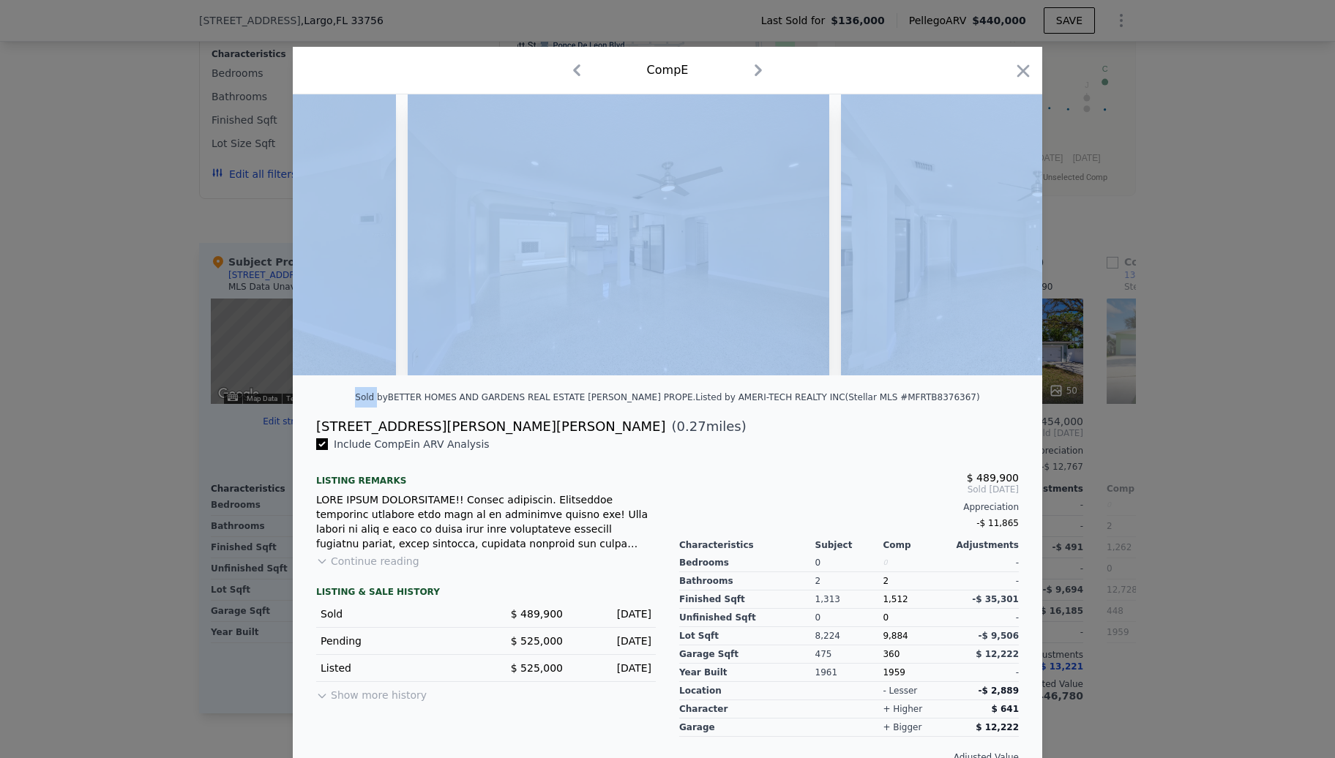
click at [992, 244] on img at bounding box center [1052, 234] width 422 height 281
click at [992, 244] on icon at bounding box center [1004, 234] width 29 height 29
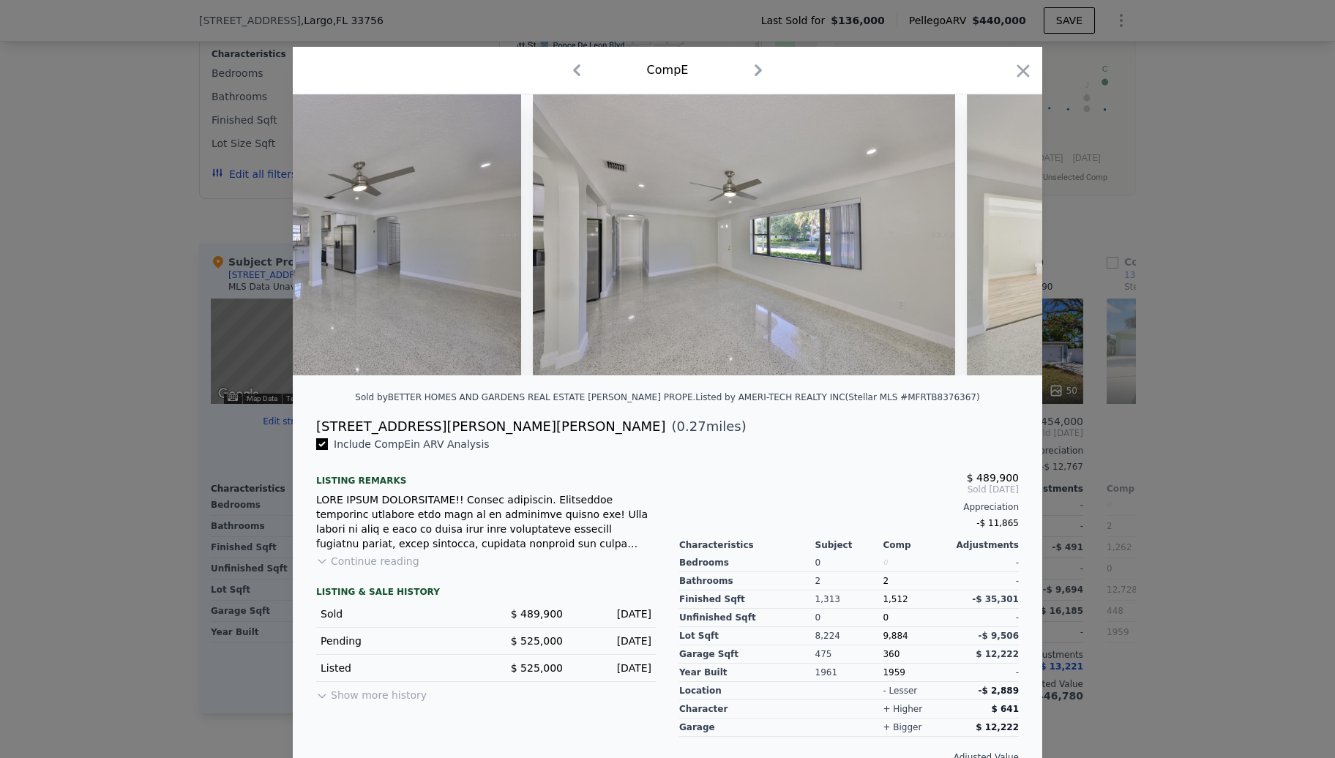
scroll to position [0, 2147]
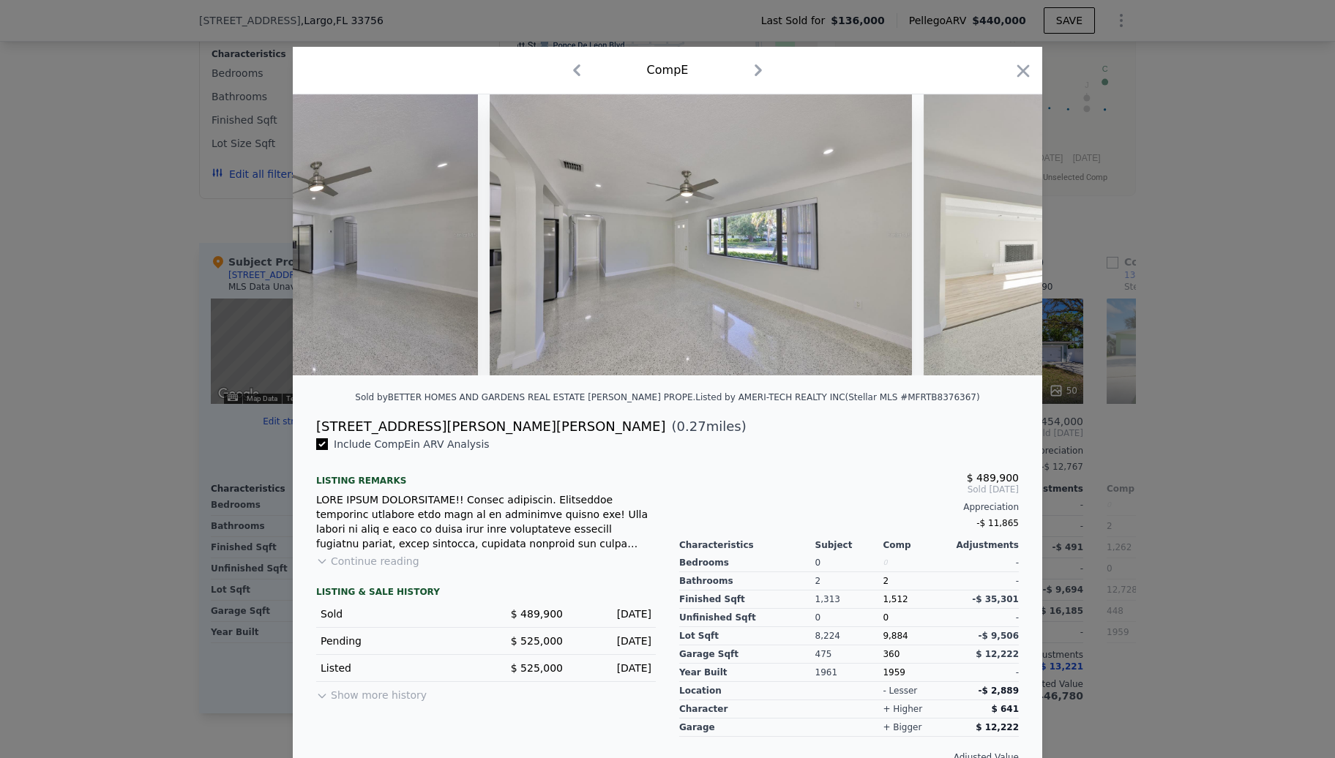
click at [993, 244] on div at bounding box center [667, 234] width 749 height 281
click at [993, 244] on icon at bounding box center [1004, 234] width 29 height 29
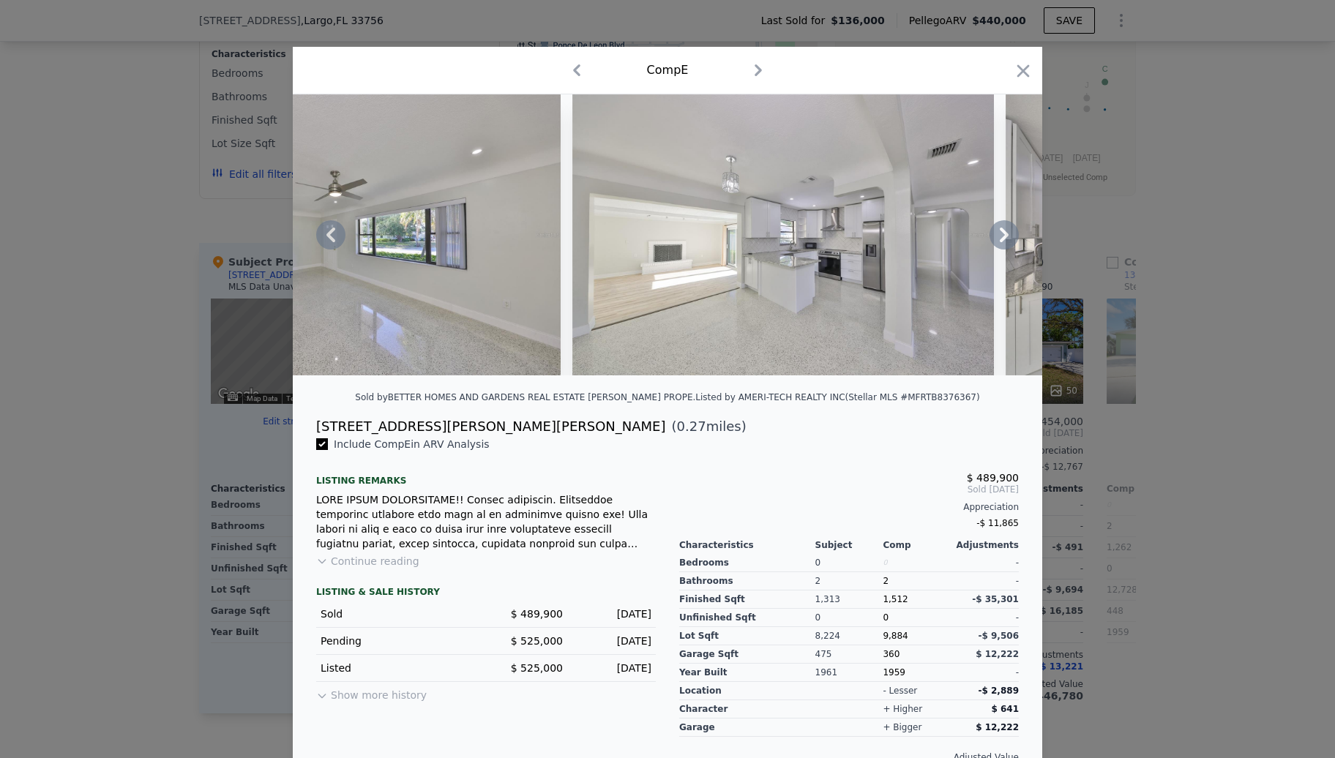
click at [993, 244] on icon at bounding box center [1004, 234] width 29 height 29
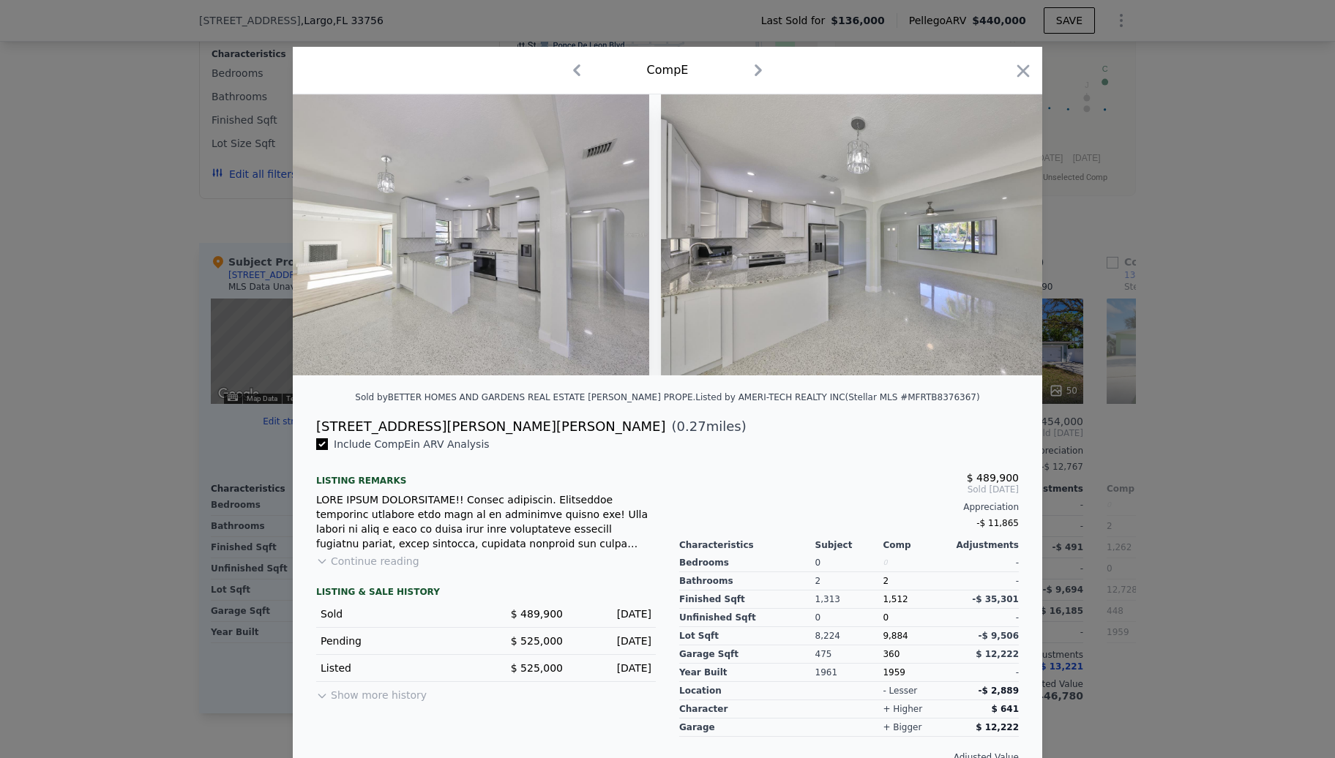
scroll to position [0, 2849]
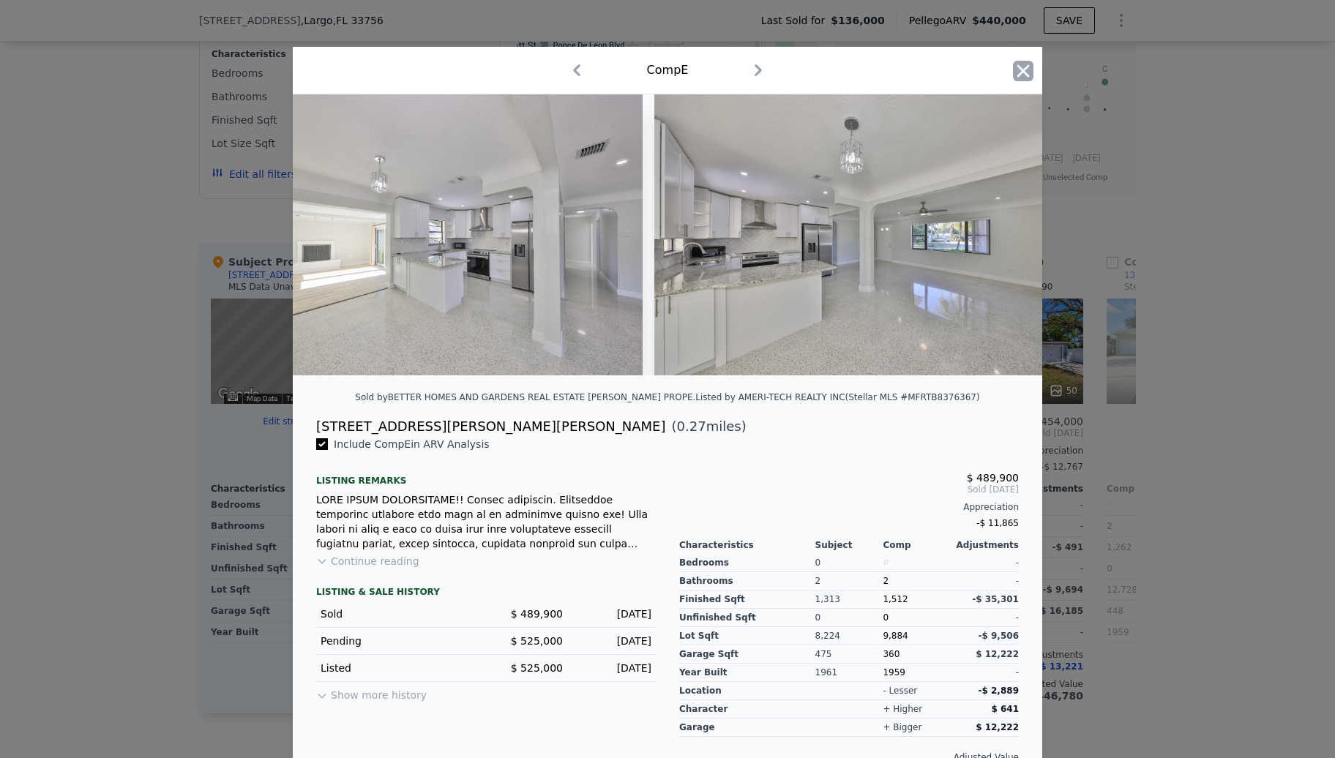
click at [1013, 69] on icon "button" at bounding box center [1023, 71] width 20 height 20
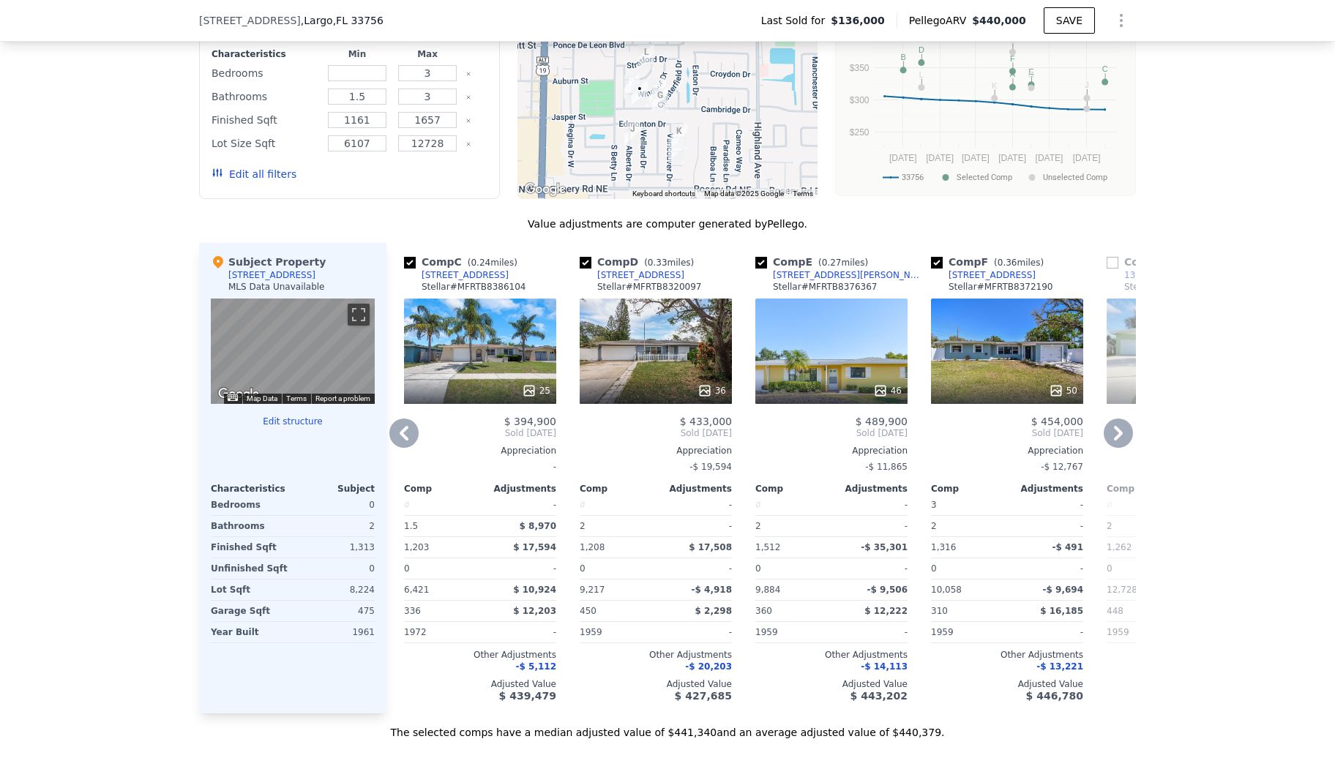
click at [1025, 362] on div "50" at bounding box center [1007, 351] width 152 height 105
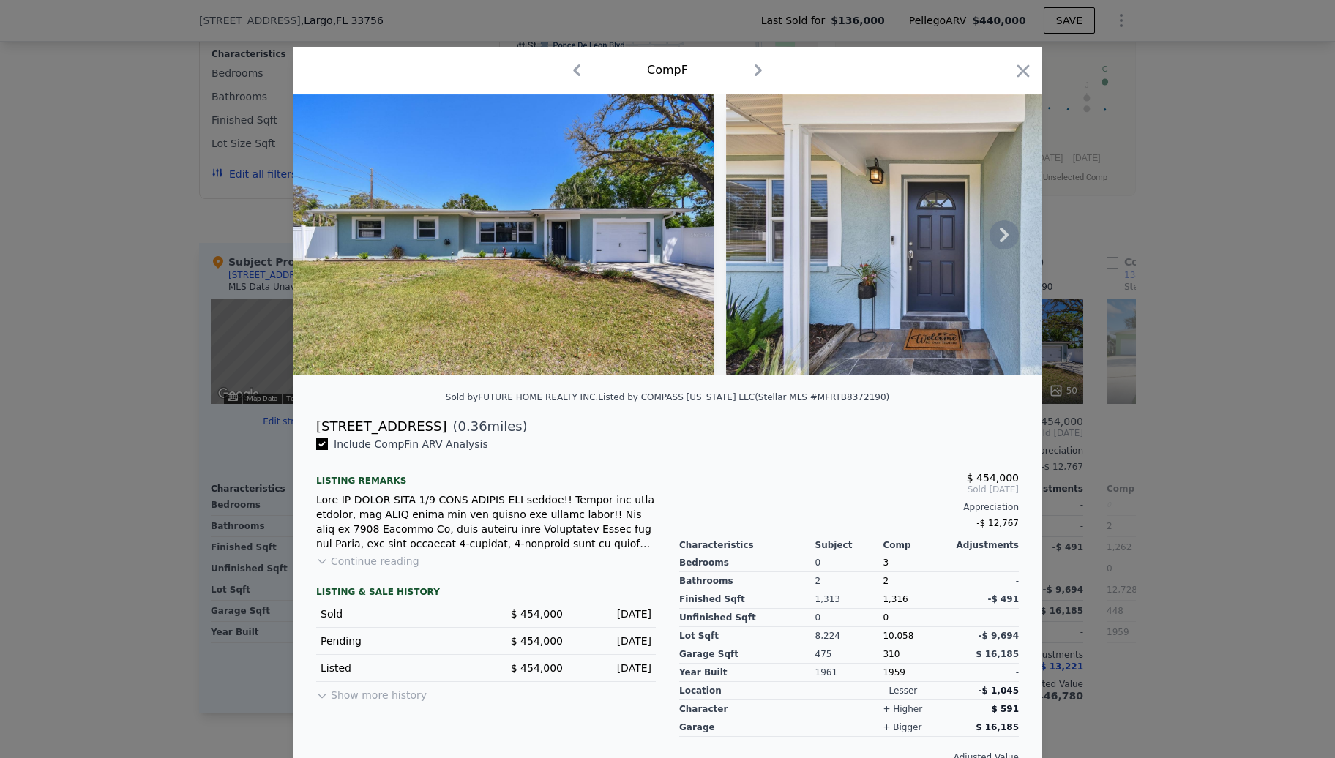
click at [1004, 242] on icon at bounding box center [1004, 234] width 29 height 29
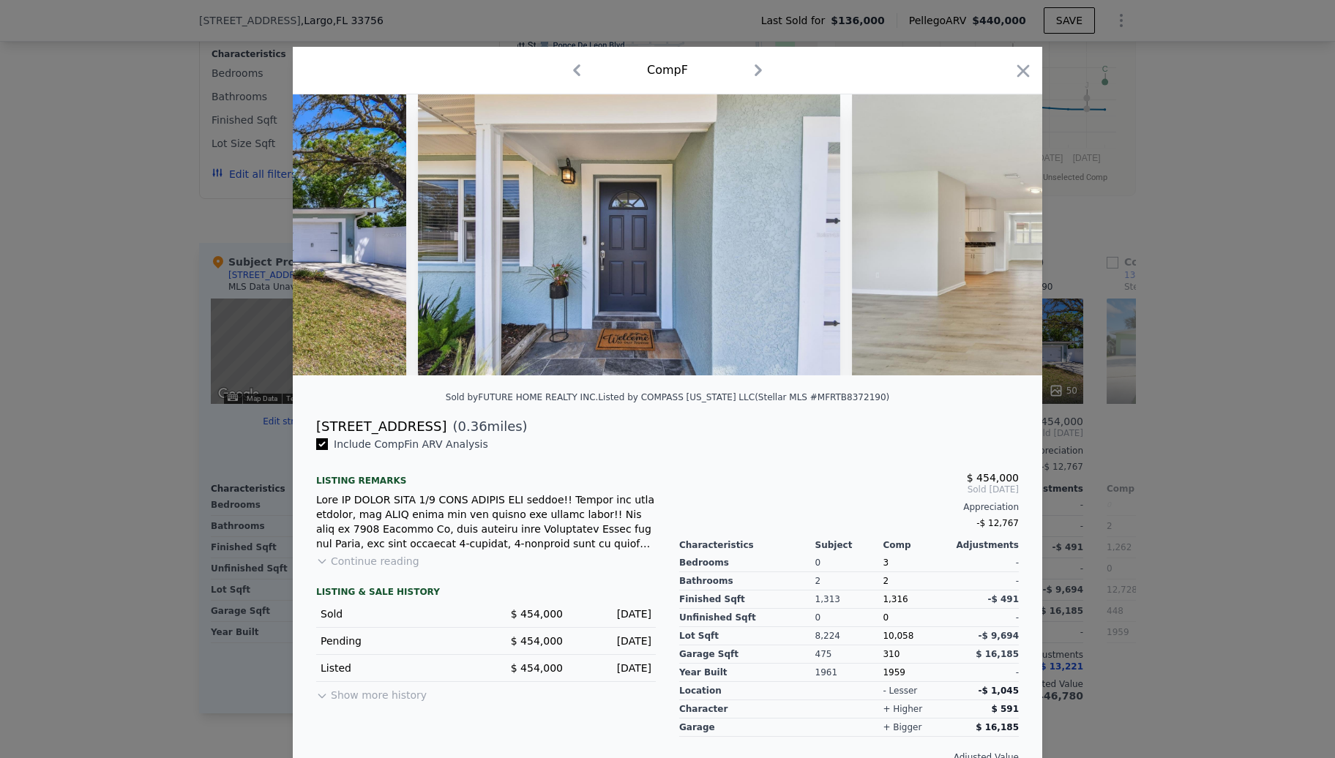
scroll to position [0, 351]
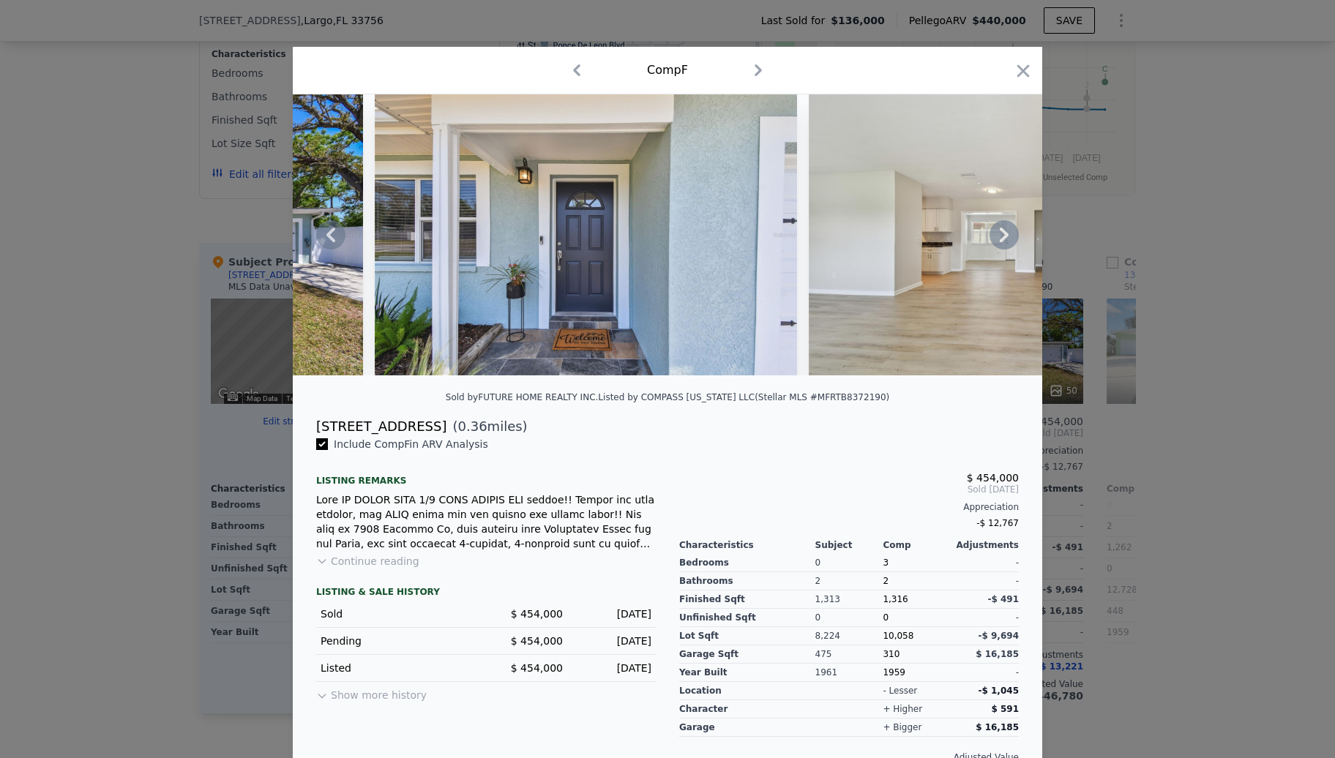
click at [1004, 242] on icon at bounding box center [1004, 234] width 29 height 29
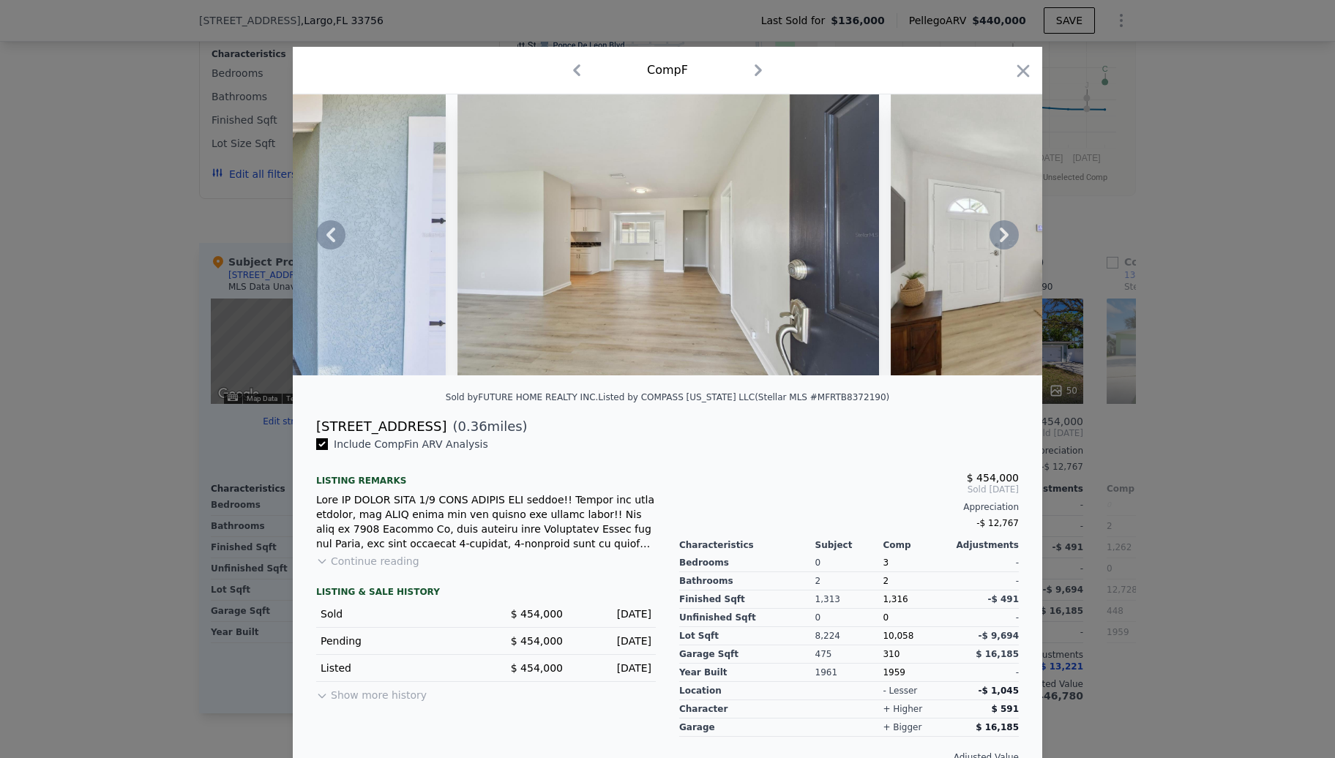
click at [1004, 242] on icon at bounding box center [1004, 234] width 29 height 29
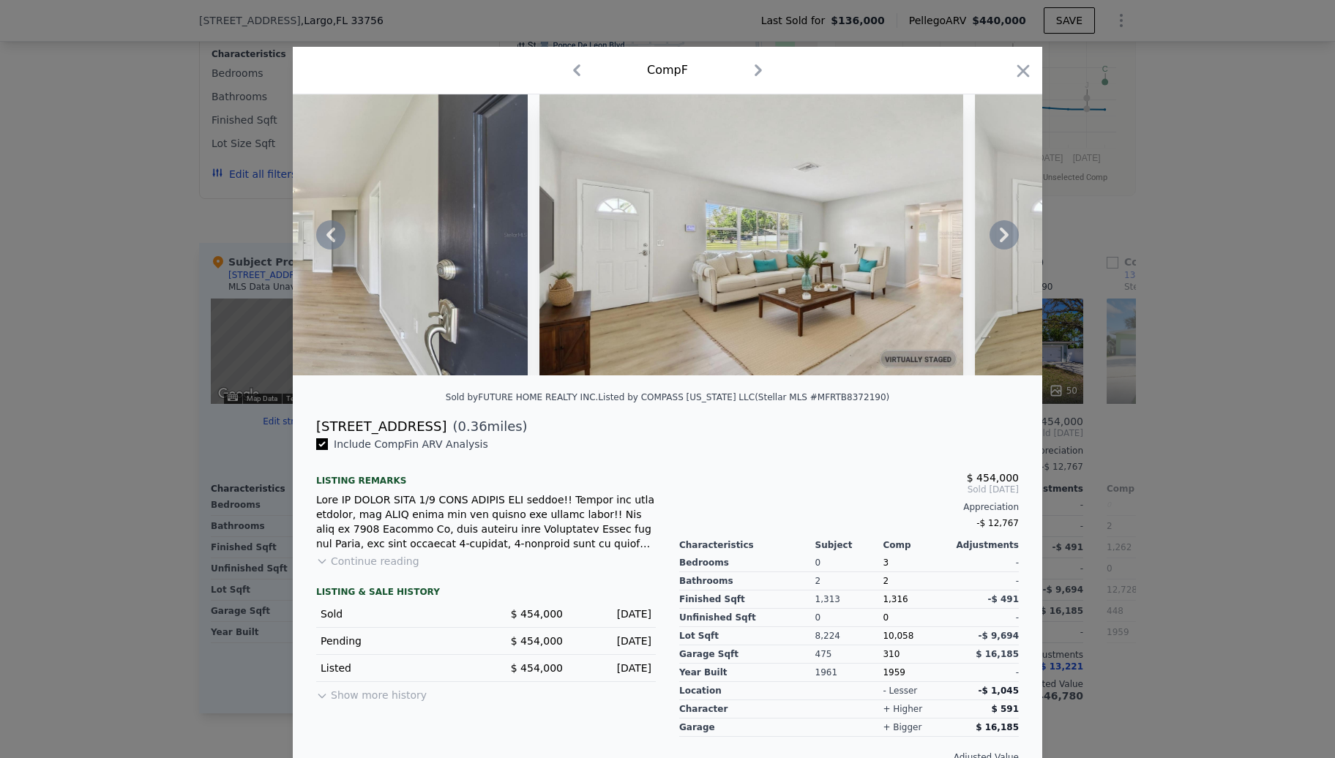
click at [1004, 242] on icon at bounding box center [1004, 234] width 29 height 29
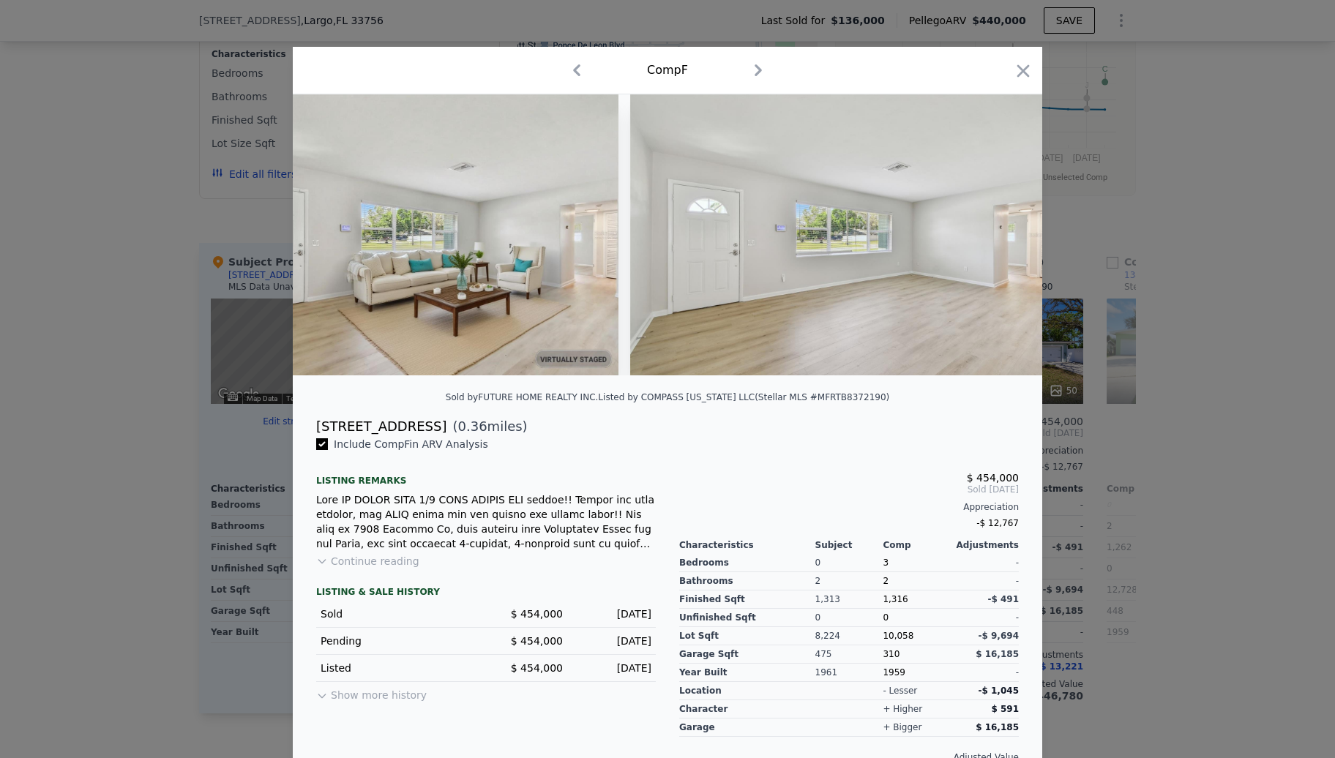
scroll to position [0, 1405]
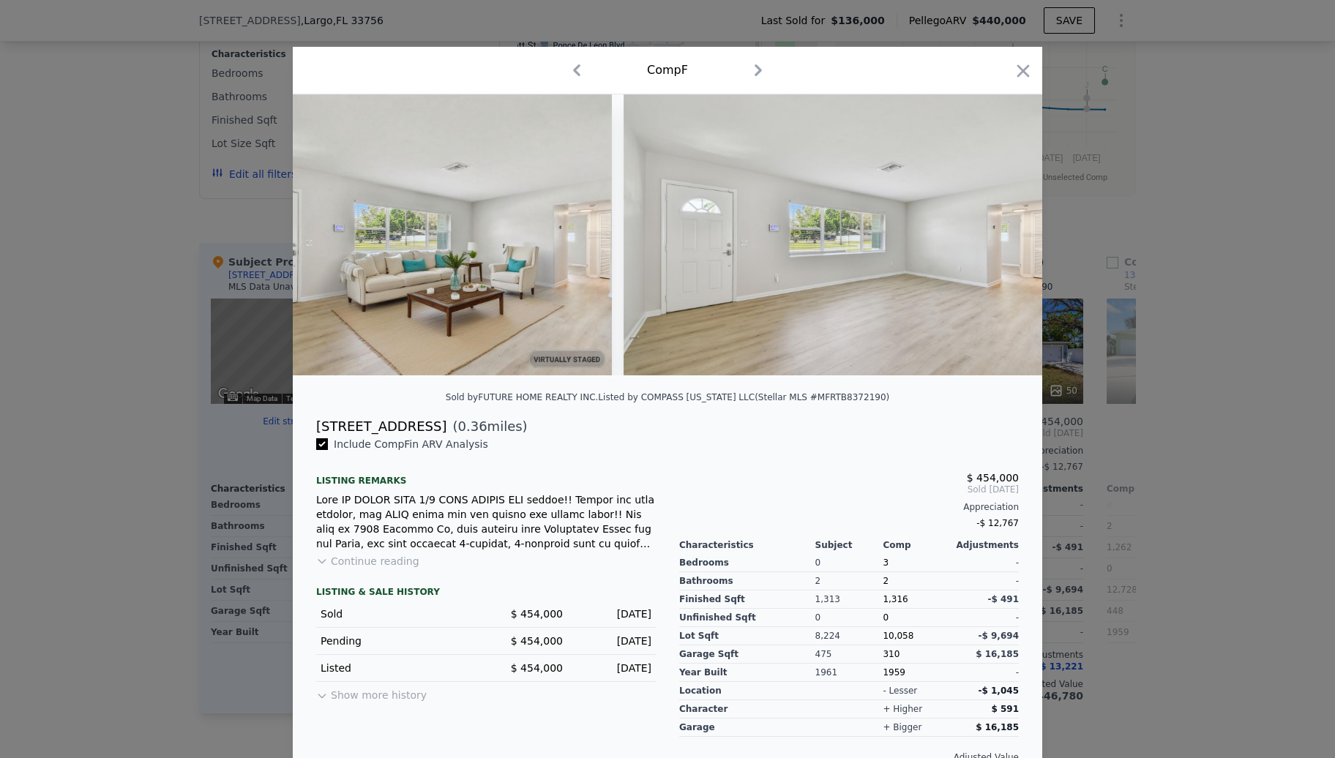
click at [1004, 242] on div at bounding box center [667, 234] width 749 height 281
click at [1004, 242] on icon at bounding box center [1004, 234] width 29 height 29
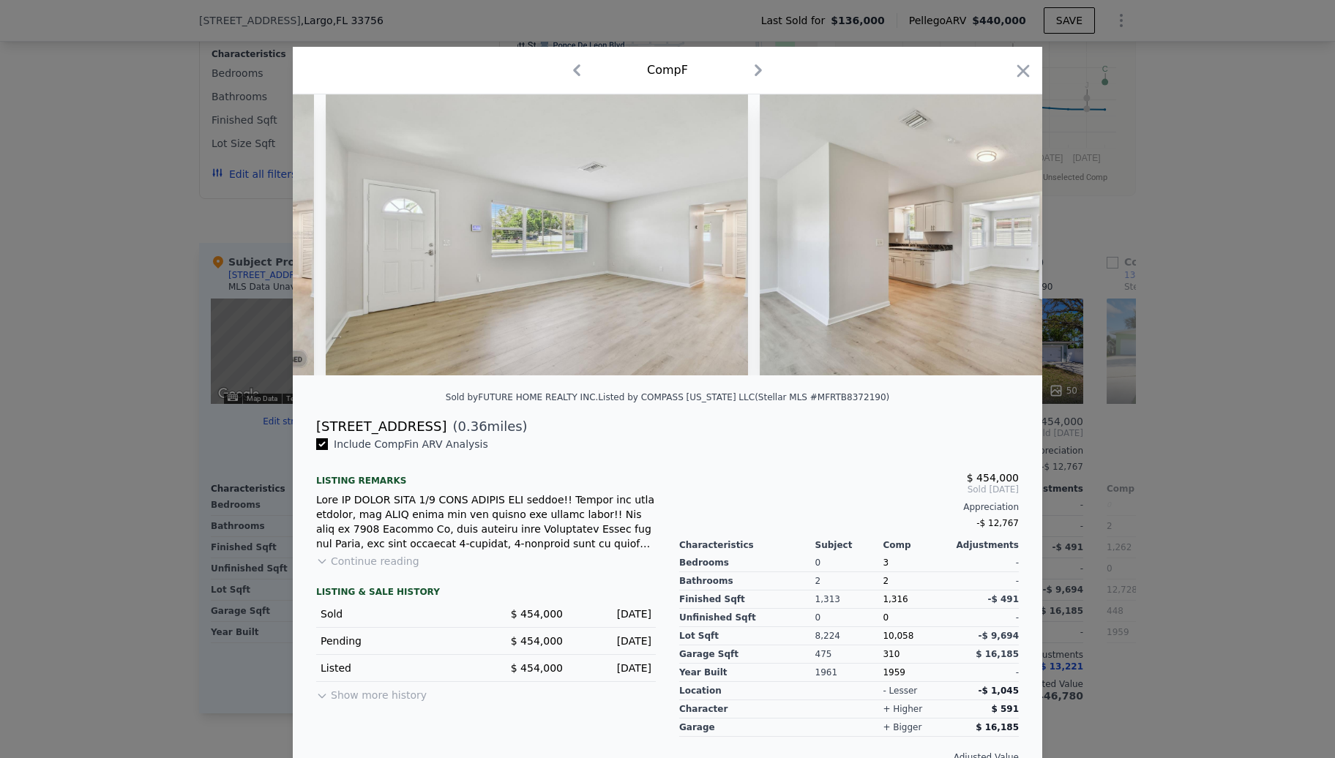
scroll to position [0, 1757]
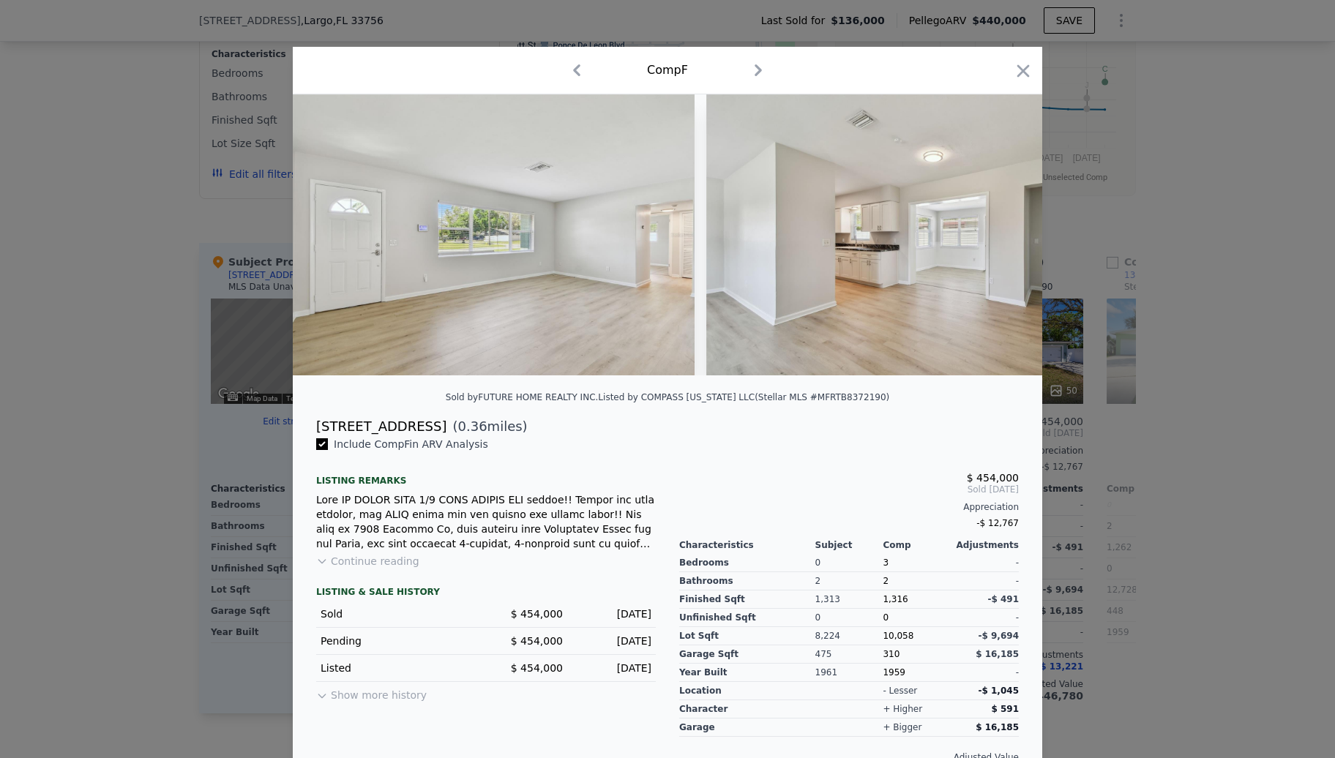
click at [1004, 242] on img at bounding box center [917, 234] width 422 height 281
click at [1018, 64] on icon "button" at bounding box center [1023, 71] width 20 height 20
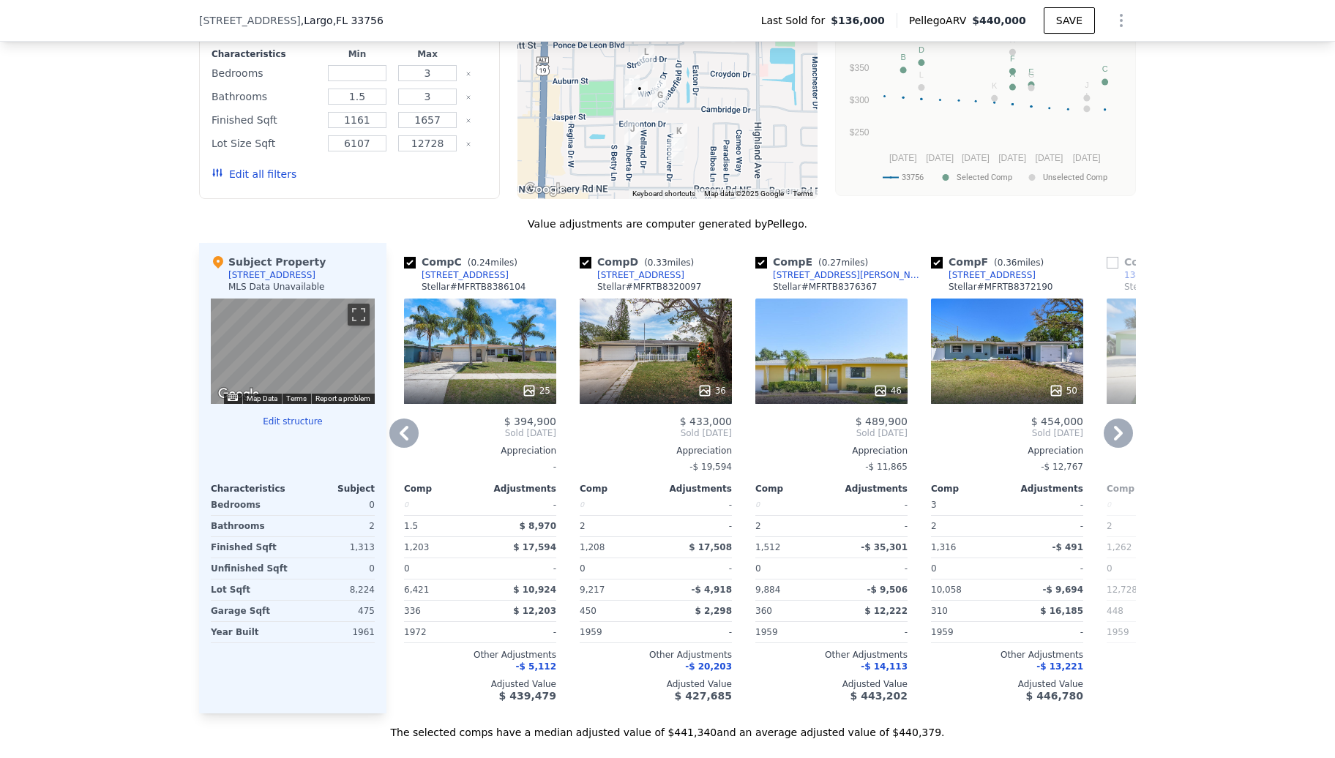
scroll to position [1556, 0]
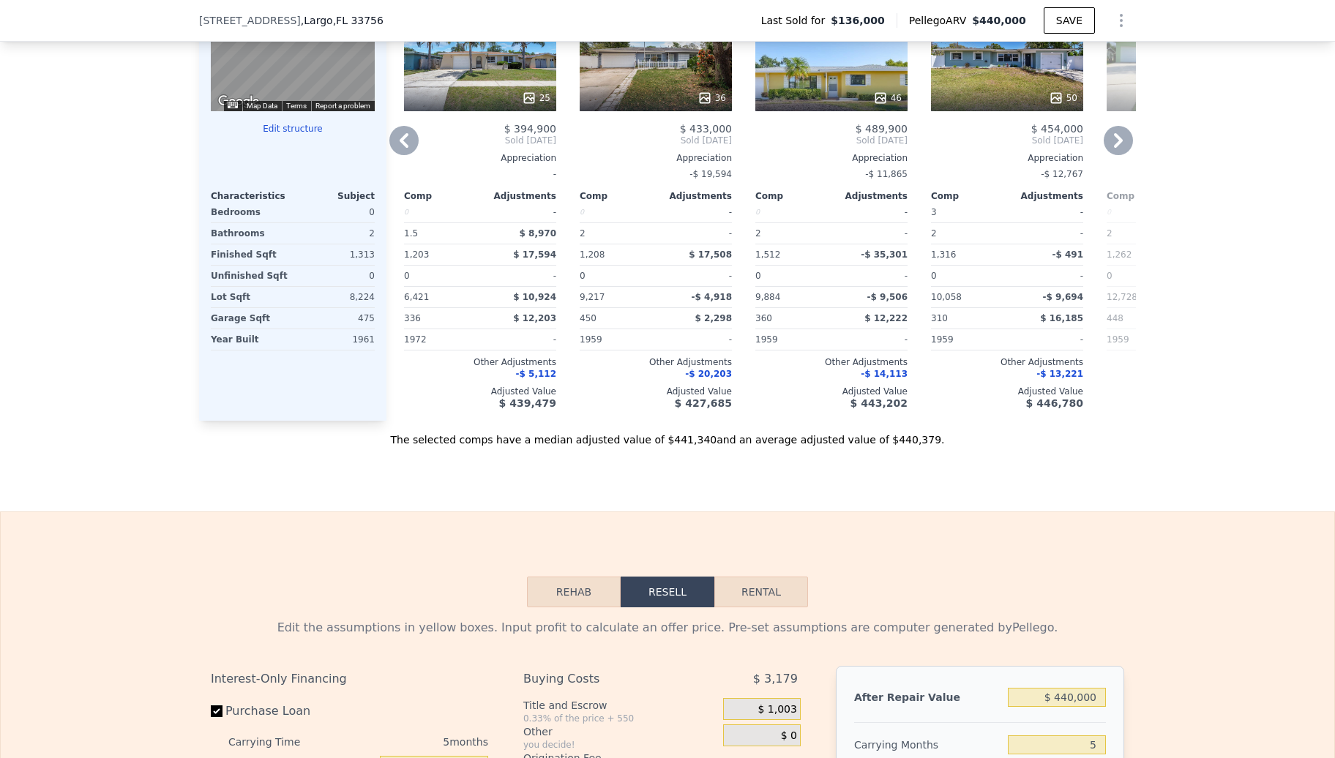
click at [1017, 78] on div "50" at bounding box center [1007, 58] width 152 height 105
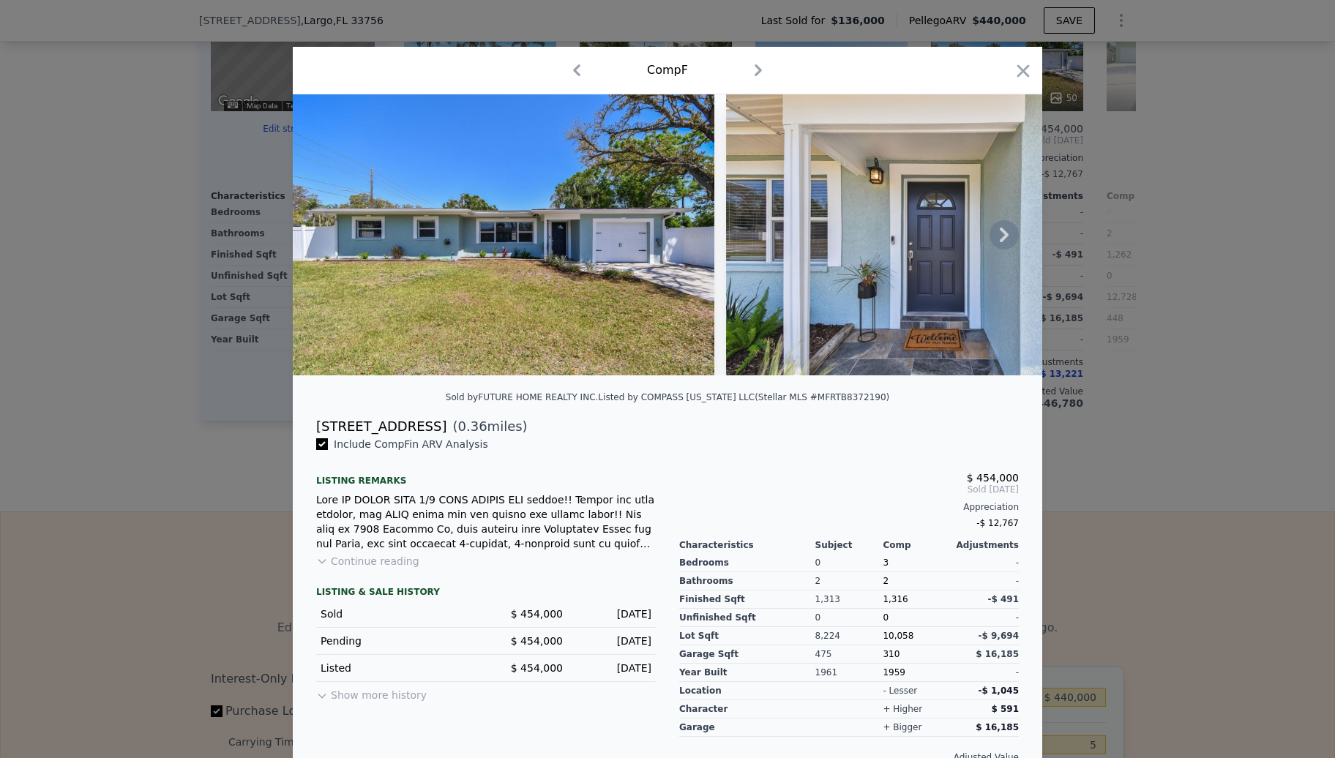
click at [990, 236] on icon at bounding box center [1004, 234] width 29 height 29
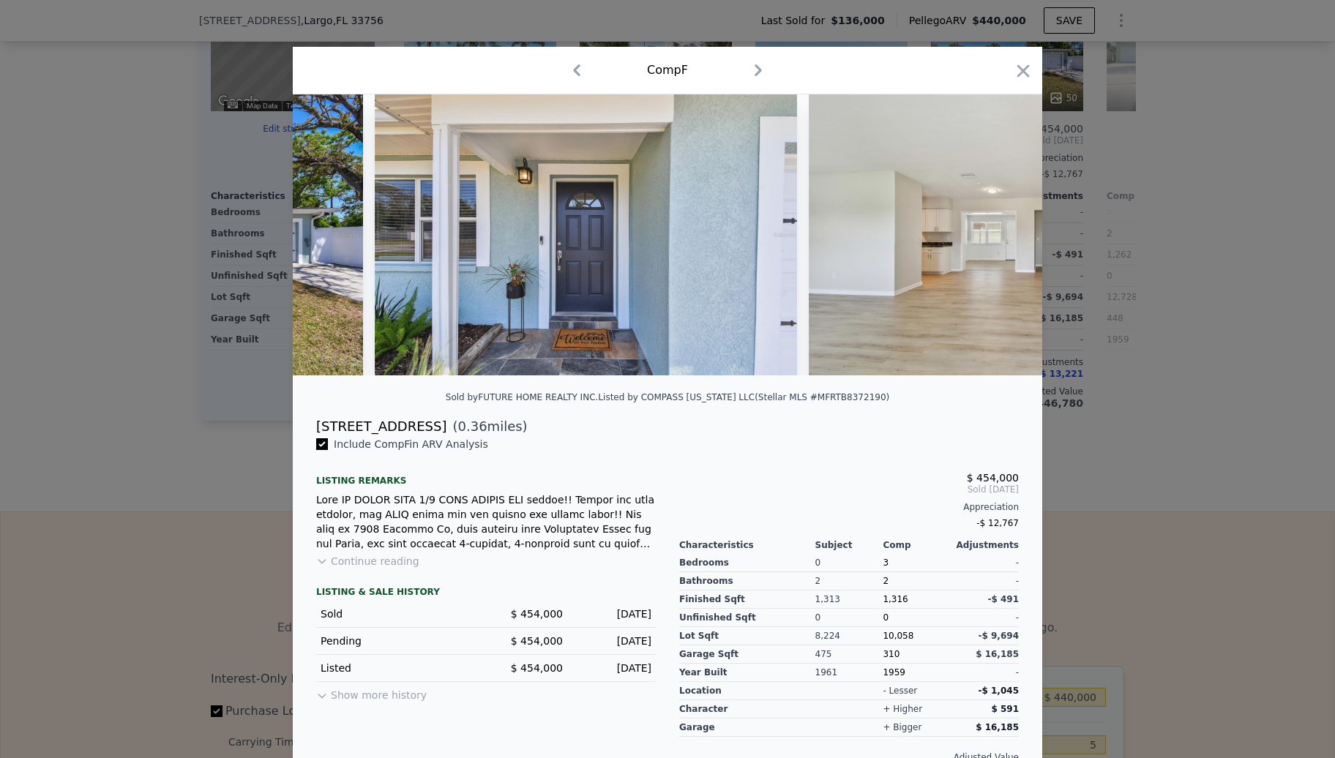
click at [990, 236] on img at bounding box center [1020, 234] width 422 height 281
click at [990, 236] on icon at bounding box center [1004, 234] width 29 height 29
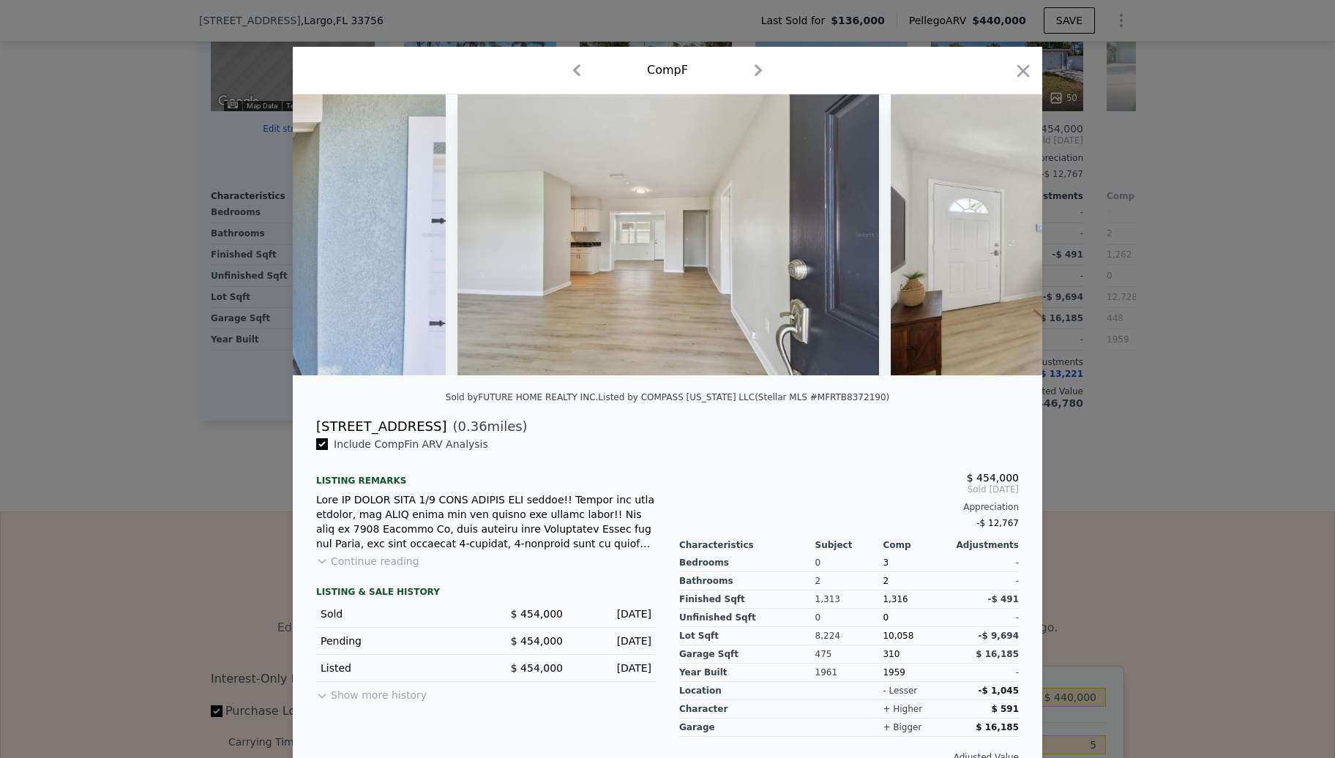
click at [990, 236] on img at bounding box center [1103, 234] width 424 height 281
click at [990, 236] on icon at bounding box center [1004, 234] width 29 height 29
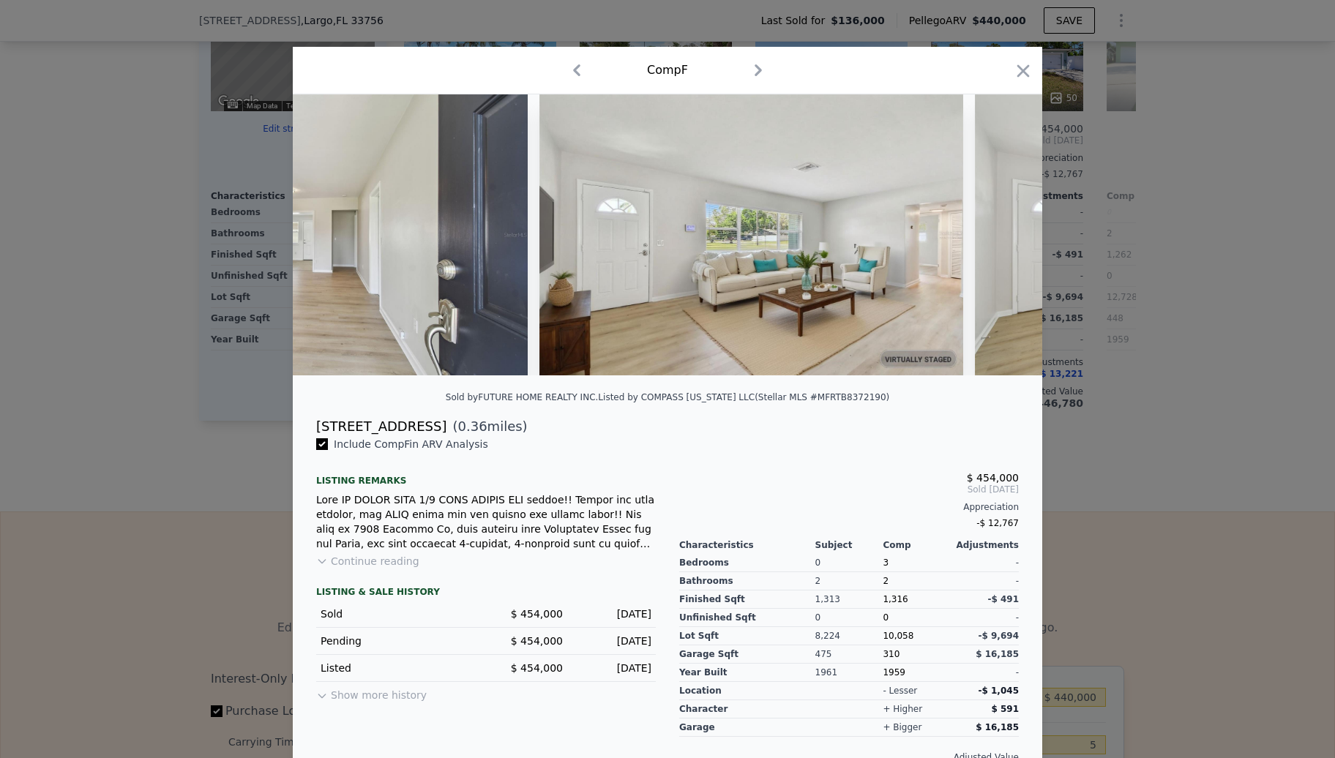
click at [990, 236] on img at bounding box center [1186, 234] width 422 height 281
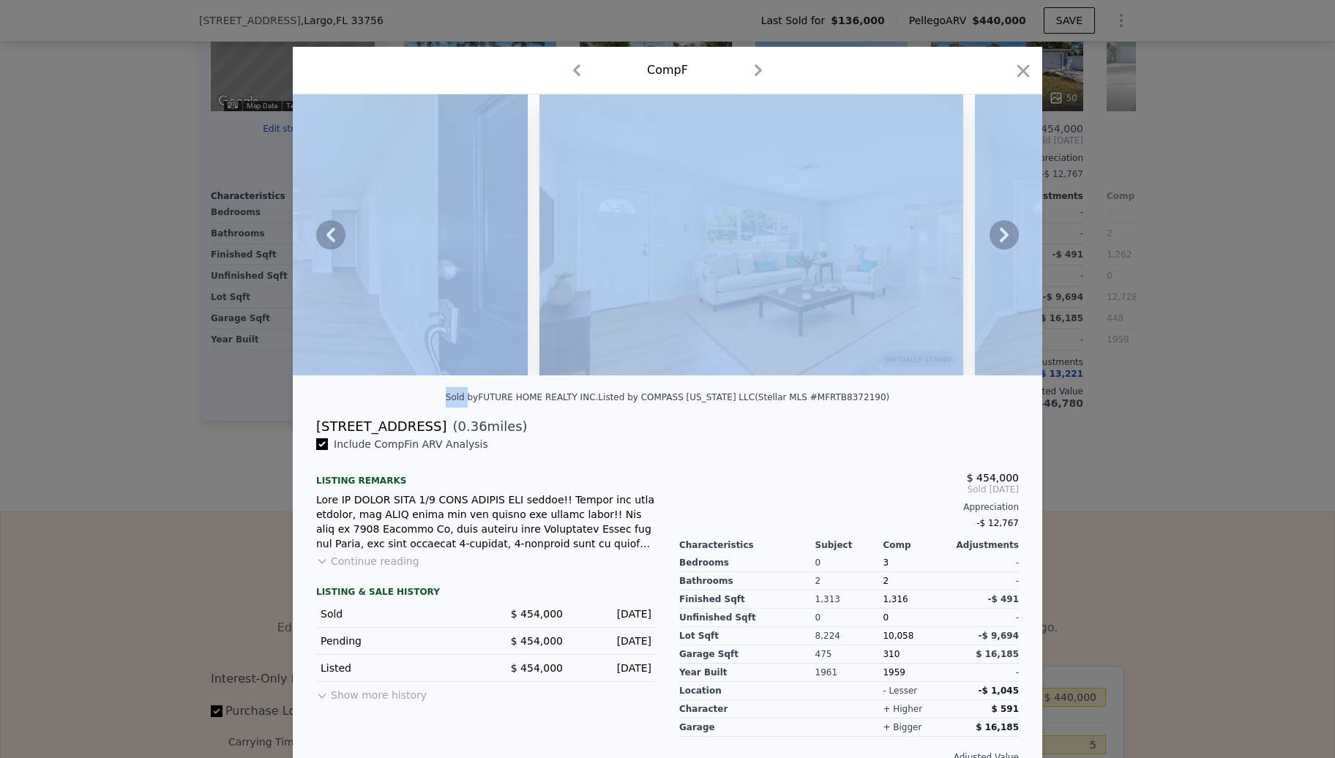
click at [990, 236] on icon at bounding box center [1004, 234] width 29 height 29
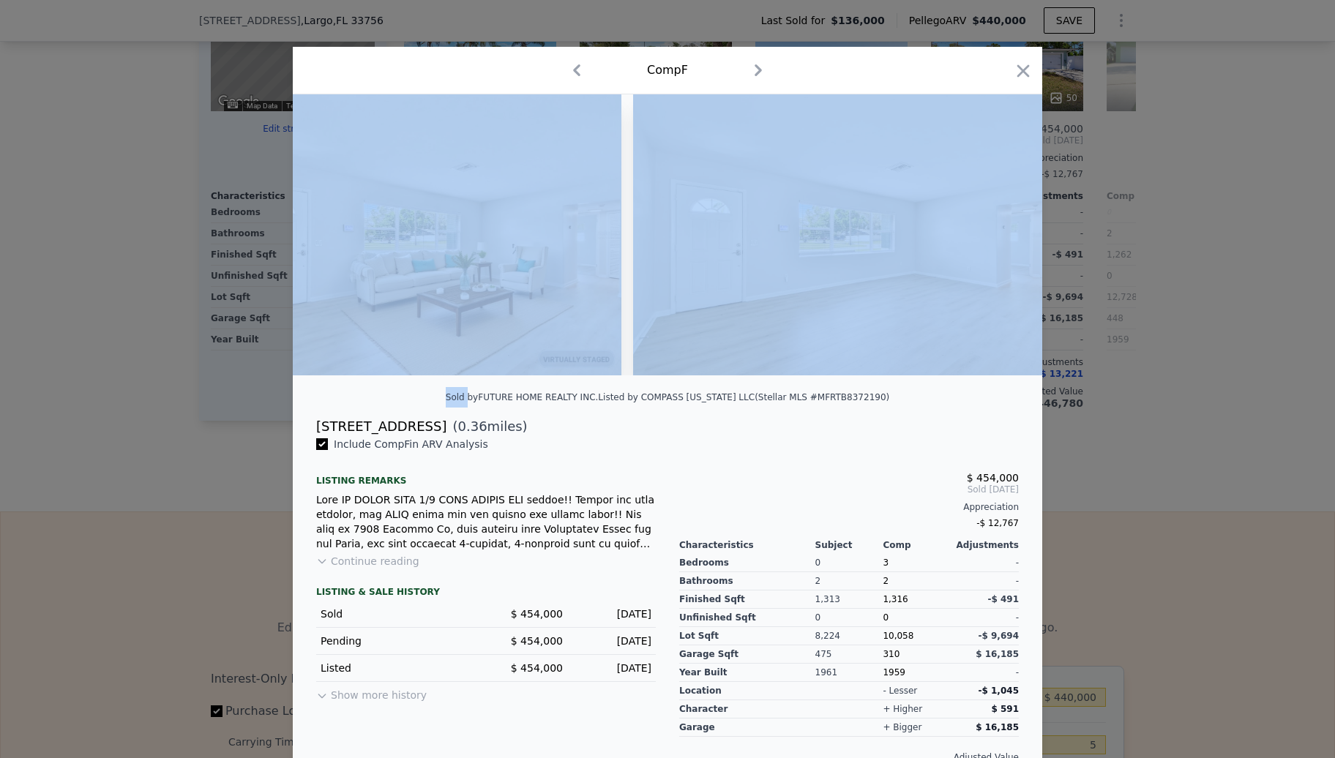
scroll to position [0, 1405]
click at [1013, 61] on icon "button" at bounding box center [1023, 71] width 20 height 20
